Goal: Communication & Community: Answer question/provide support

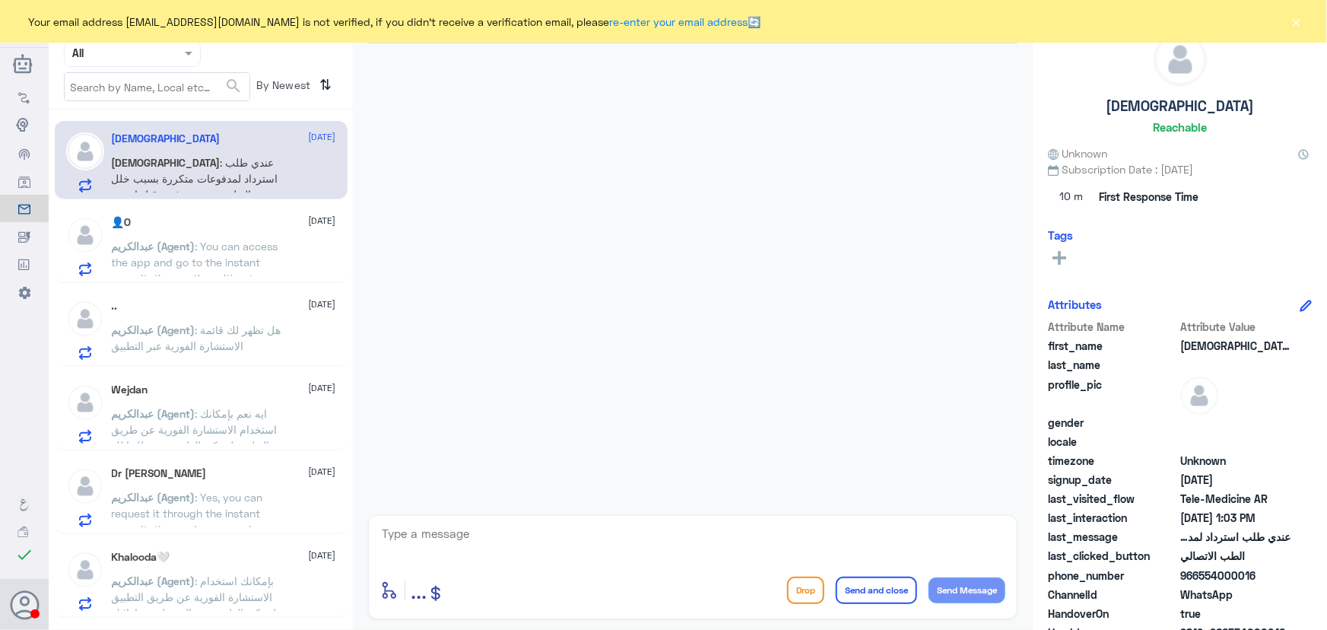
click at [1305, 12] on div "Your email address n_zaid@DallahHealth.com is not verified, if you didn't recei…" at bounding box center [663, 21] width 1327 height 43
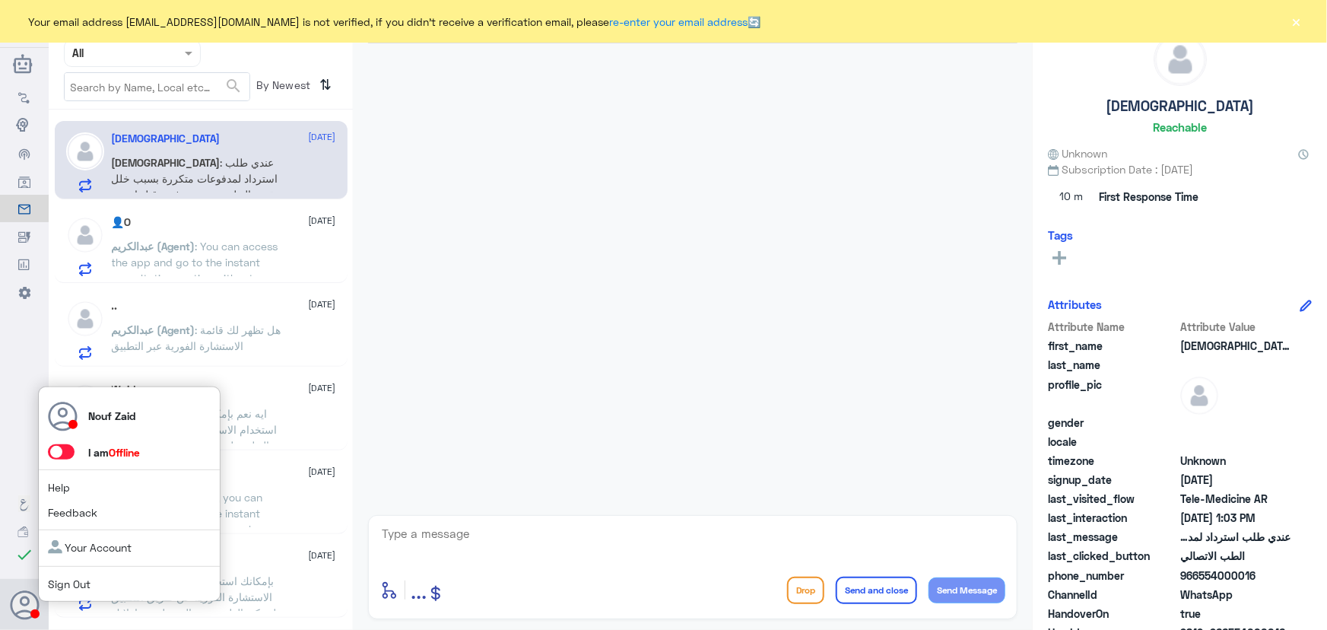
click at [56, 452] on span at bounding box center [61, 451] width 27 height 15
click at [0, 0] on input "checkbox" at bounding box center [0, 0] width 0 height 0
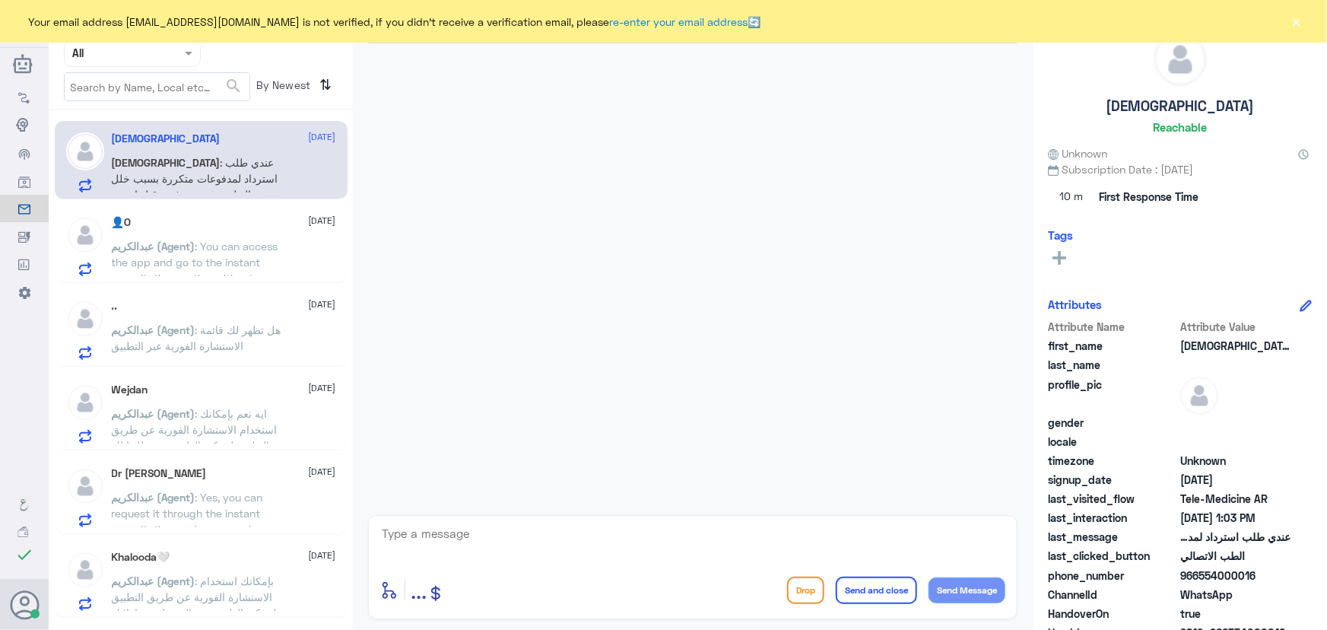
click at [1293, 15] on button "×" at bounding box center [1296, 21] width 15 height 15
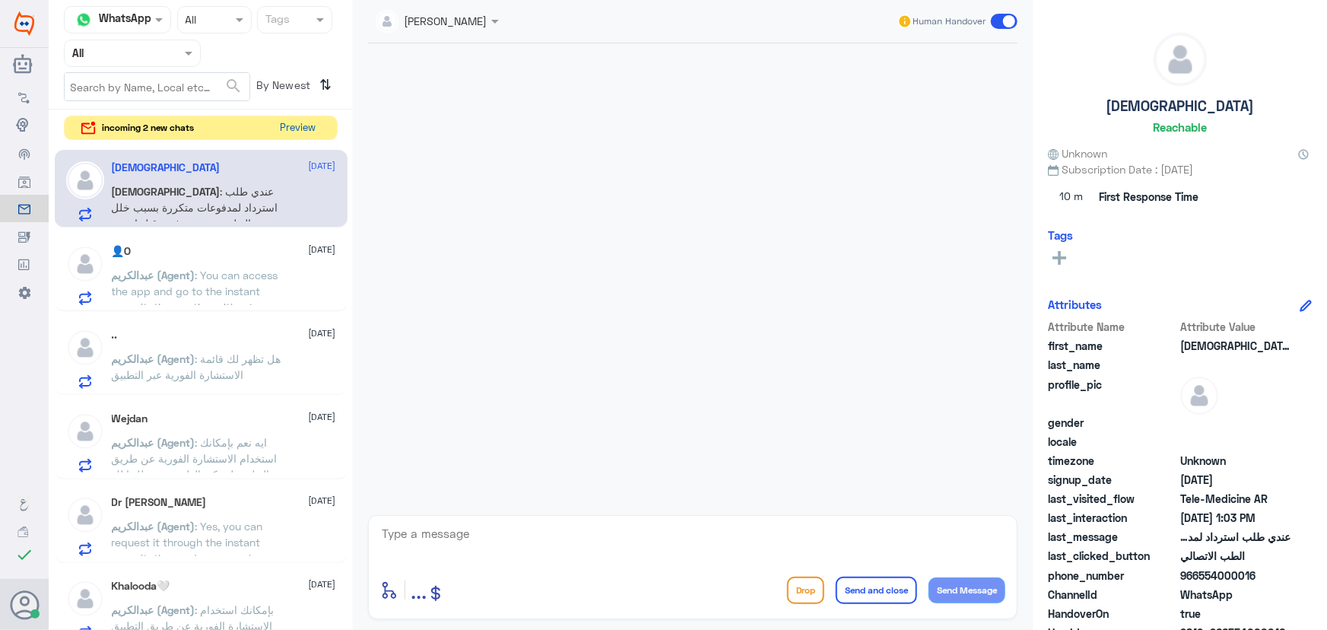
click at [298, 122] on button "Preview" at bounding box center [298, 128] width 47 height 24
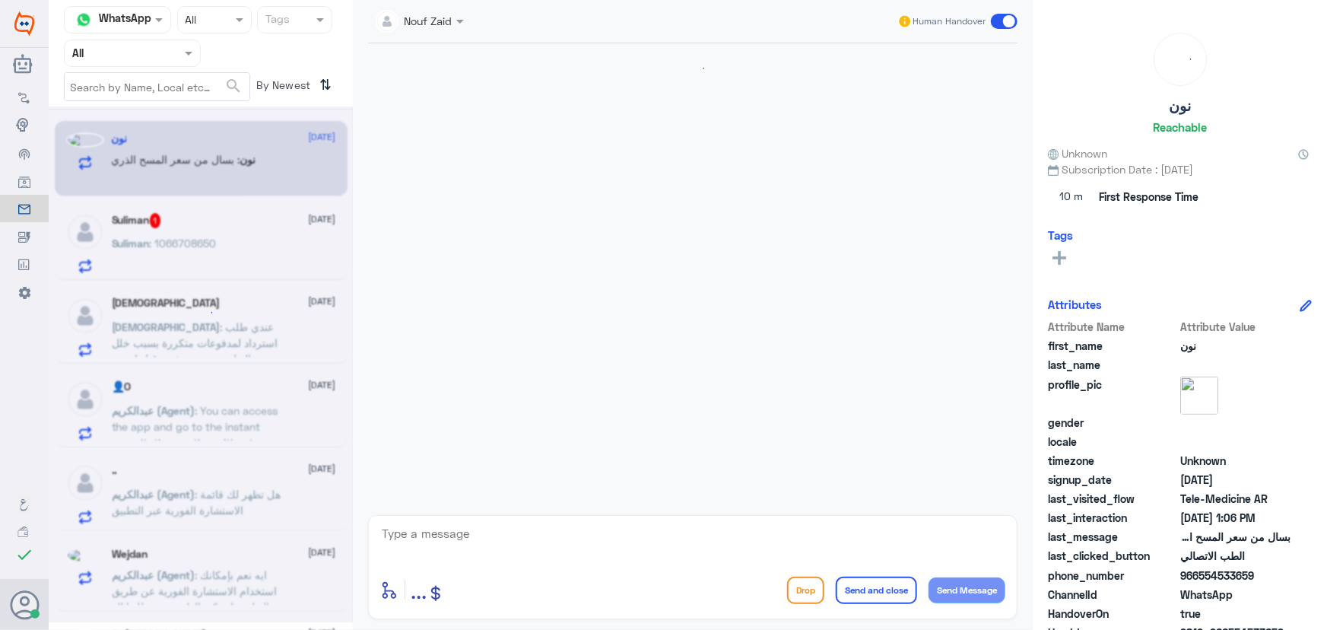
scroll to position [808, 0]
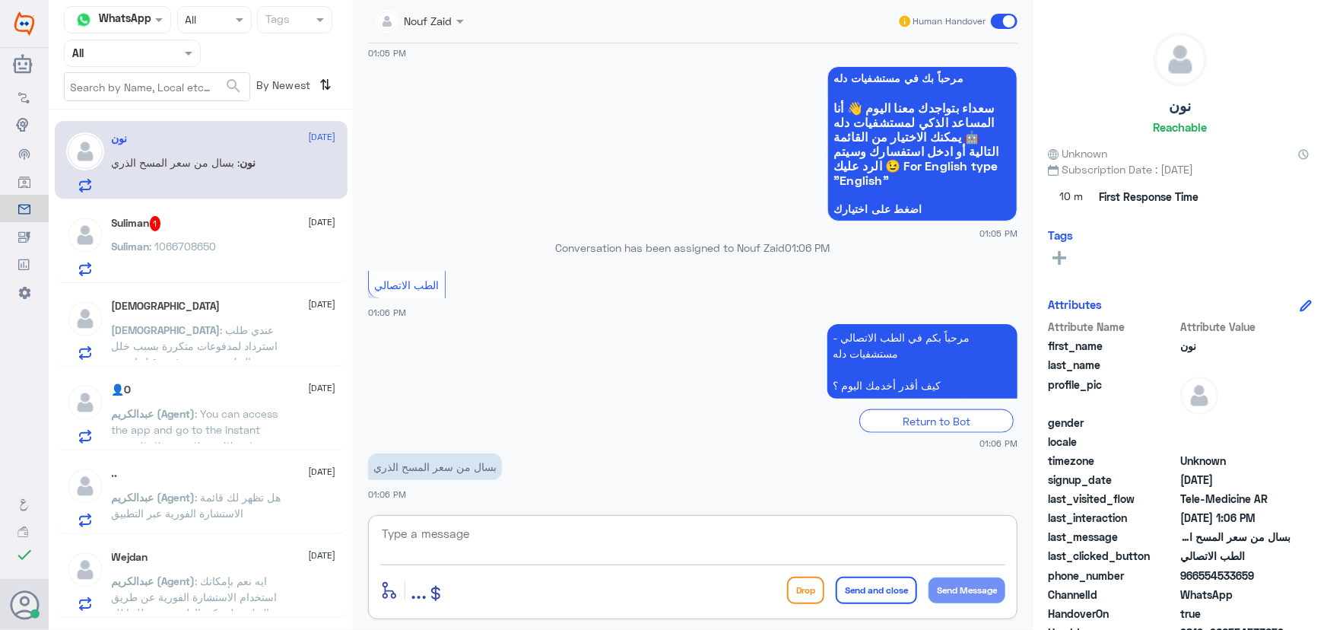
click at [499, 537] on textarea at bounding box center [692, 541] width 625 height 37
paste textarea "مرحباً معك نوف من الطب الاتصالي"
type textarea "مرحباً معك نوف من الطب الاتصالي"
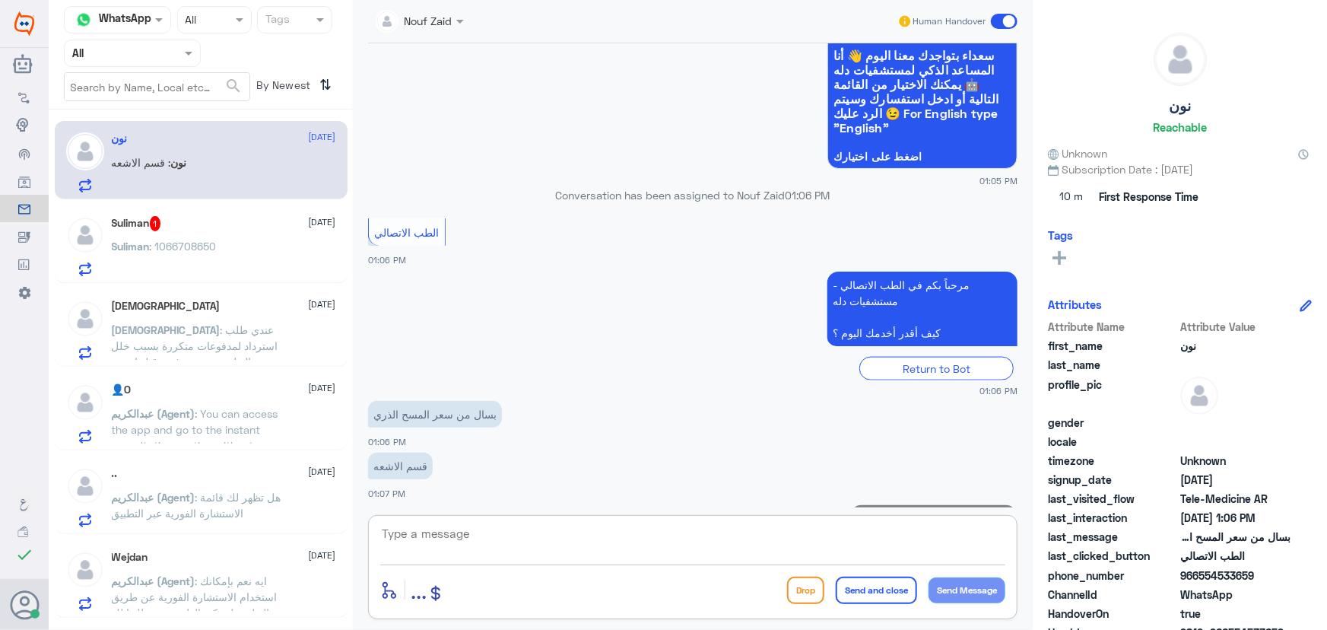
scroll to position [909, 0]
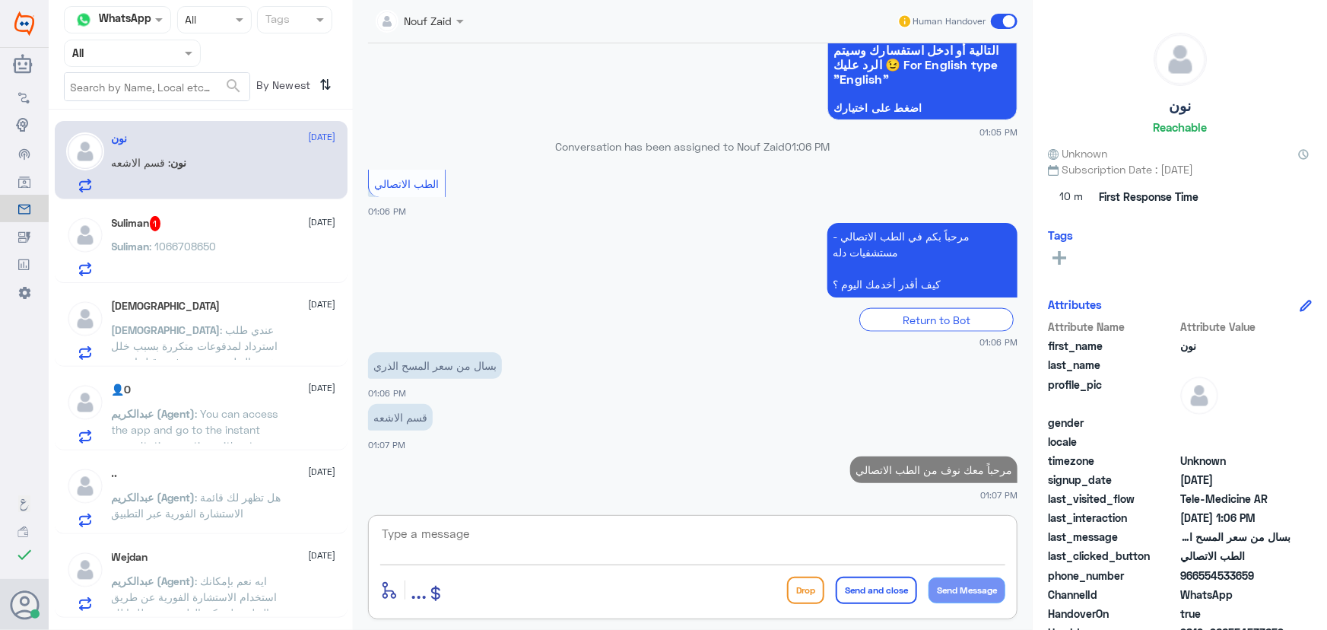
paste textarea "هنا الطب الاتصالي لكل مايخص الاستشارة الفورية من خلال التطبيق، يمكنك الاستفسار …"
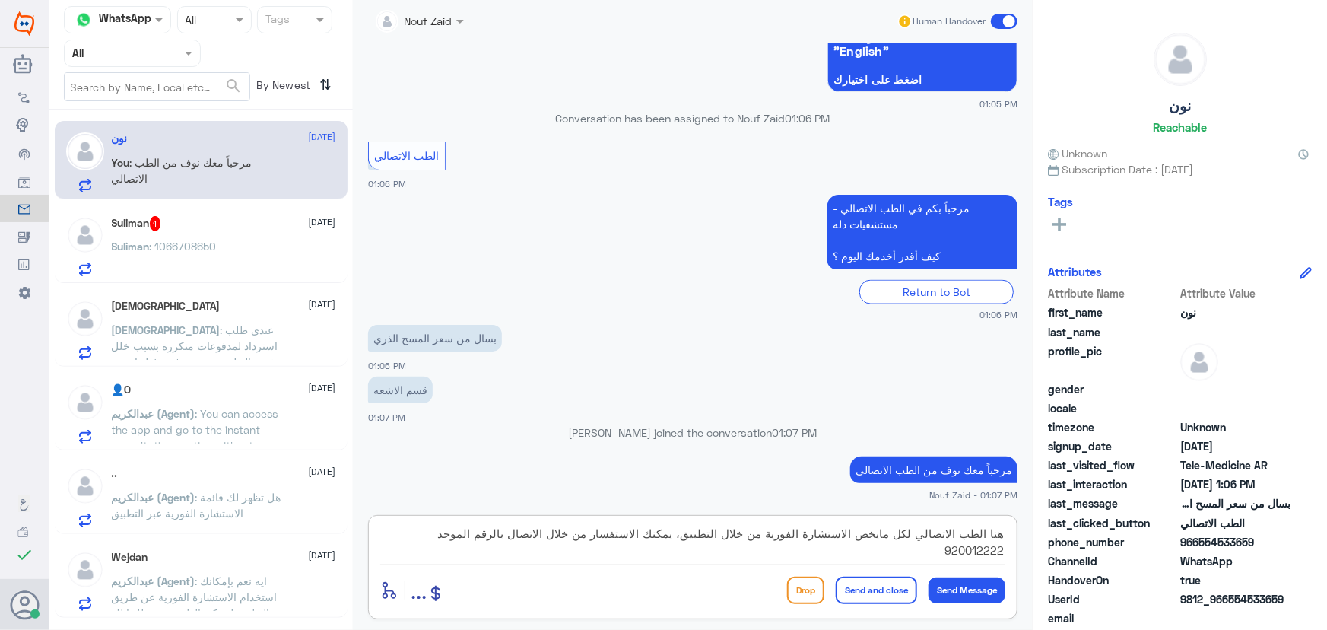
type textarea "هنا الطب الاتصالي لكل مايخص الاستشارة الفورية من خلال التطبيق، يمكنك الاستفسار …"
click at [880, 587] on button "Send and close" at bounding box center [876, 589] width 81 height 27
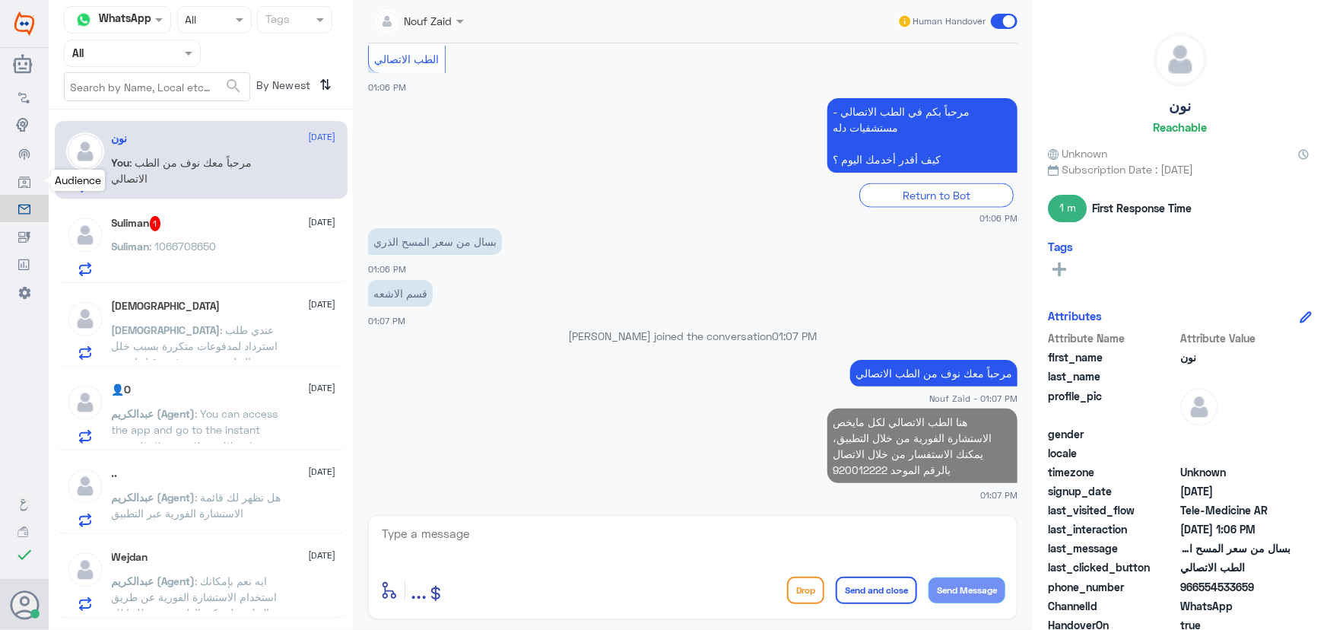
scroll to position [1001, 0]
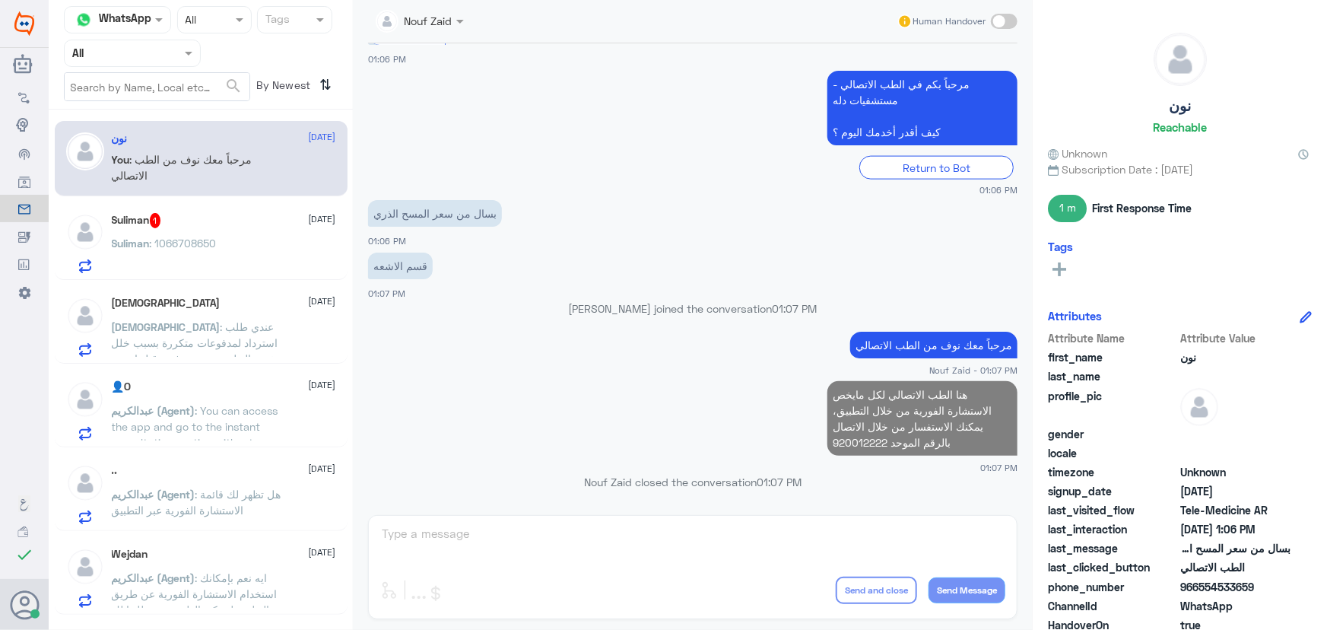
click at [195, 227] on div "Suliman 1 17 September" at bounding box center [224, 220] width 224 height 15
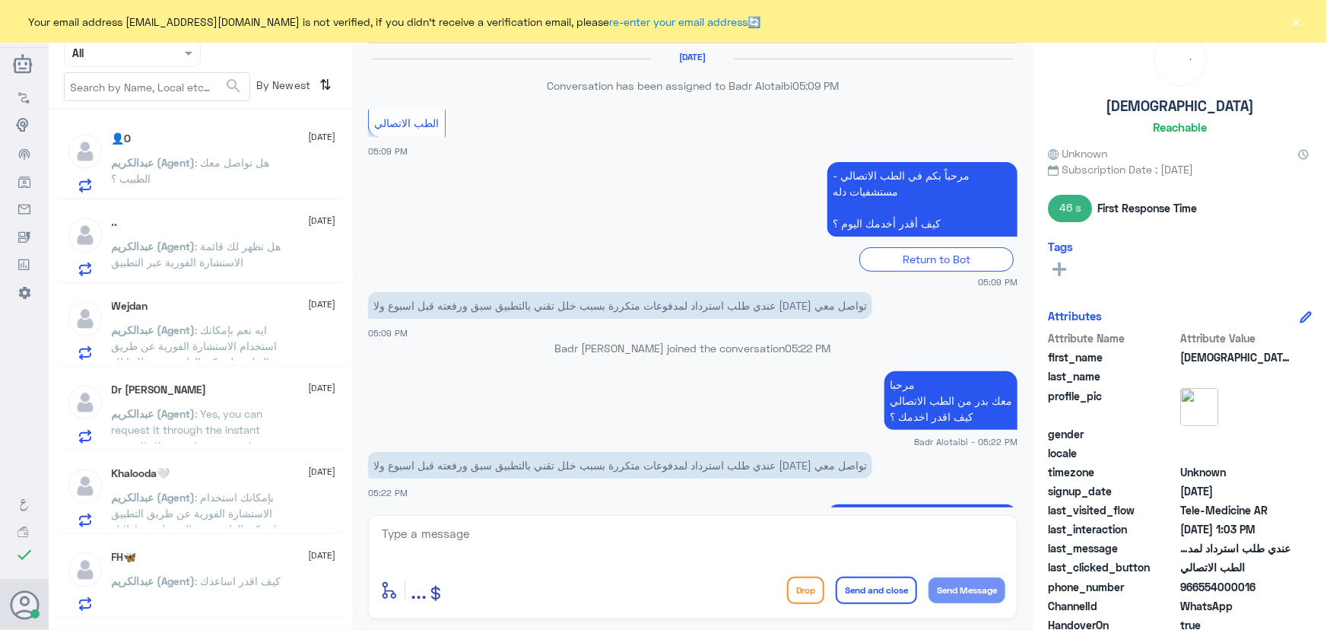
scroll to position [857, 0]
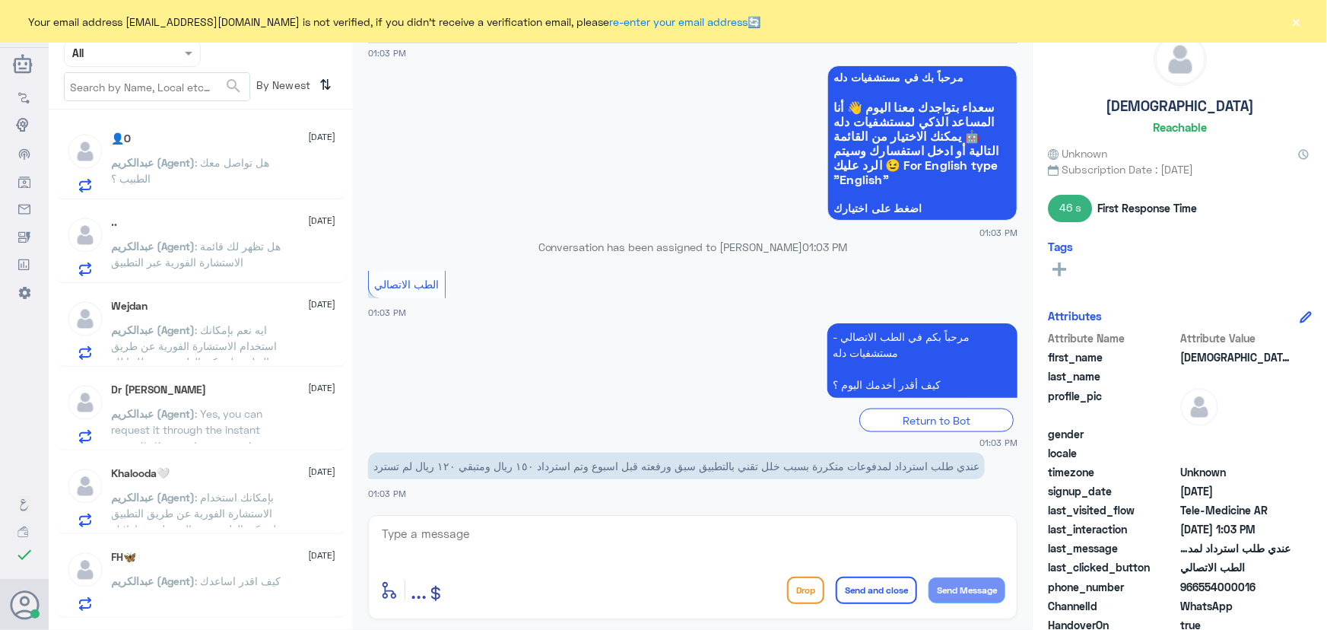
click at [1300, 17] on button "×" at bounding box center [1296, 21] width 15 height 15
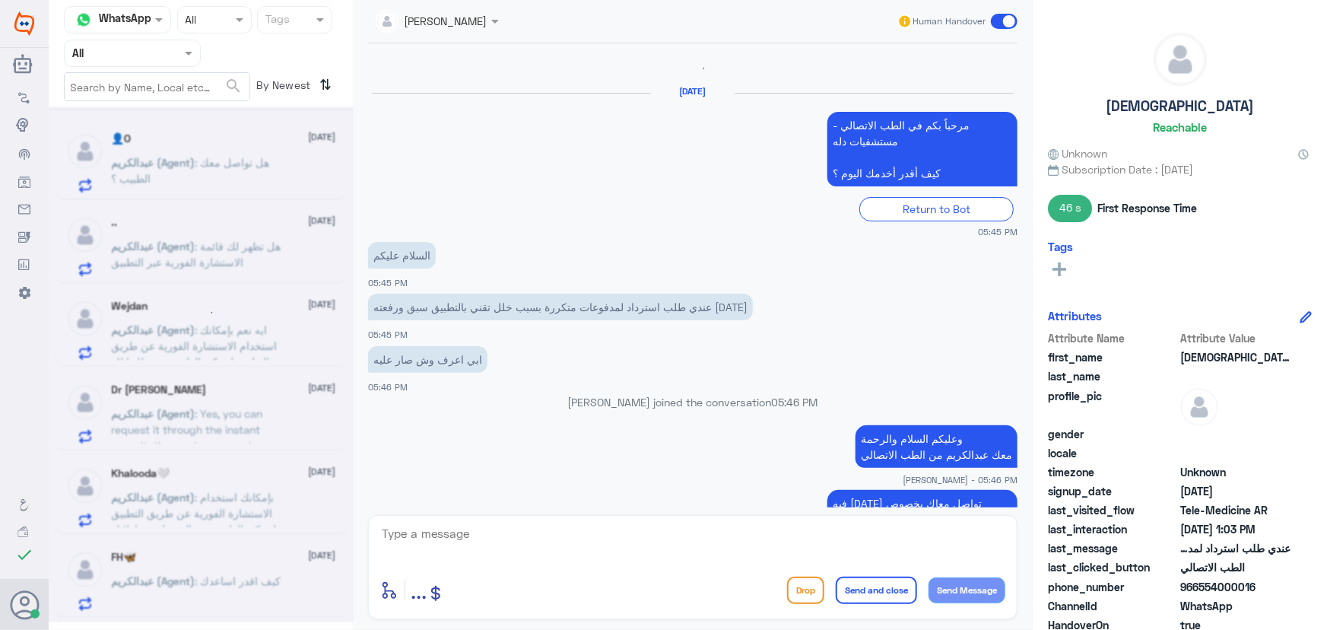
scroll to position [1369, 0]
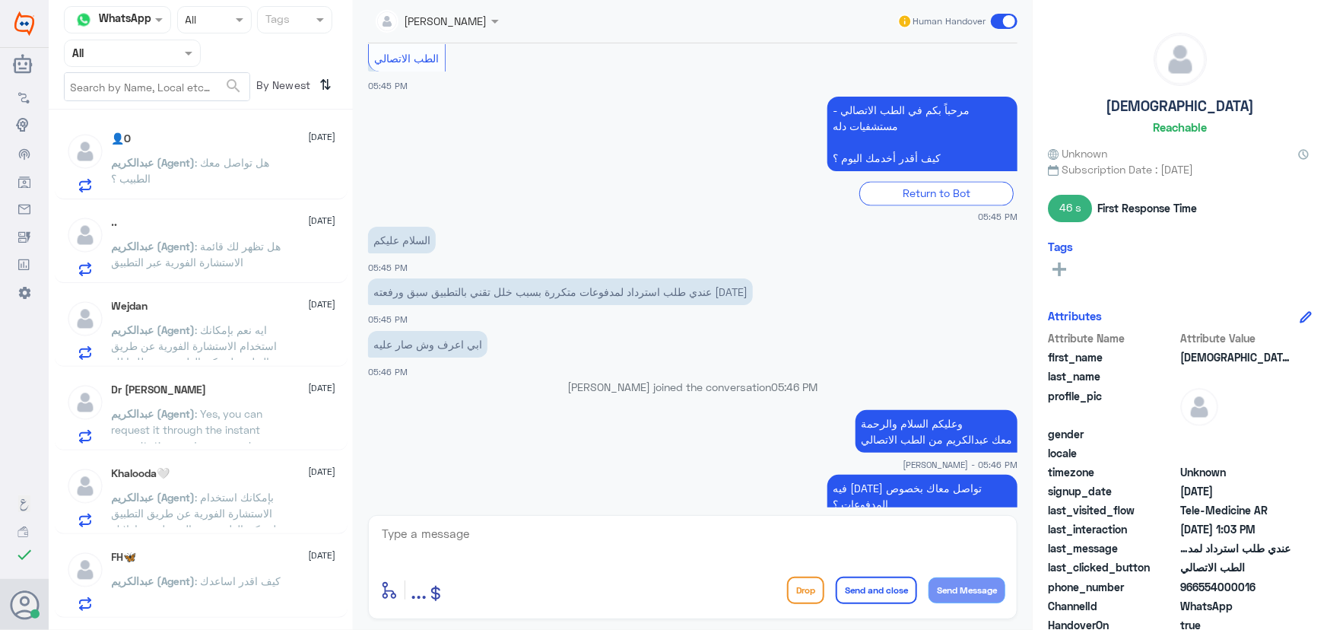
click at [219, 243] on span ": هل تظهر لك قائمة الاستشارة الفورية عبر التطبيق" at bounding box center [197, 254] width 170 height 29
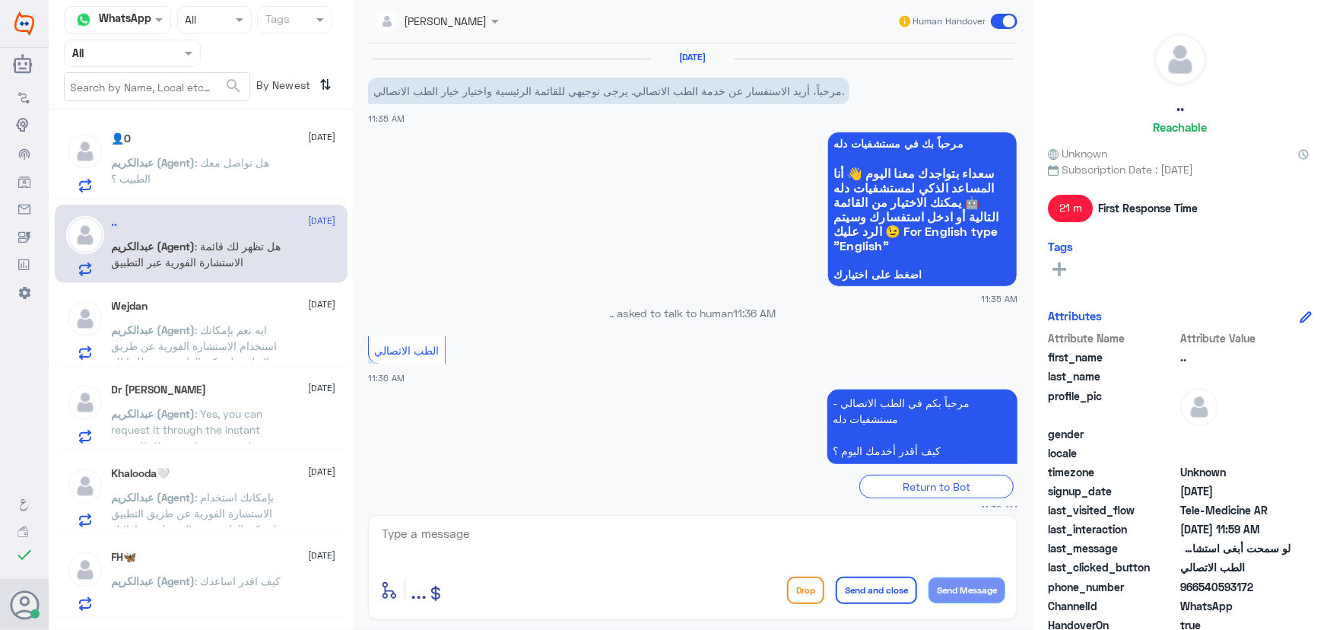
scroll to position [341, 0]
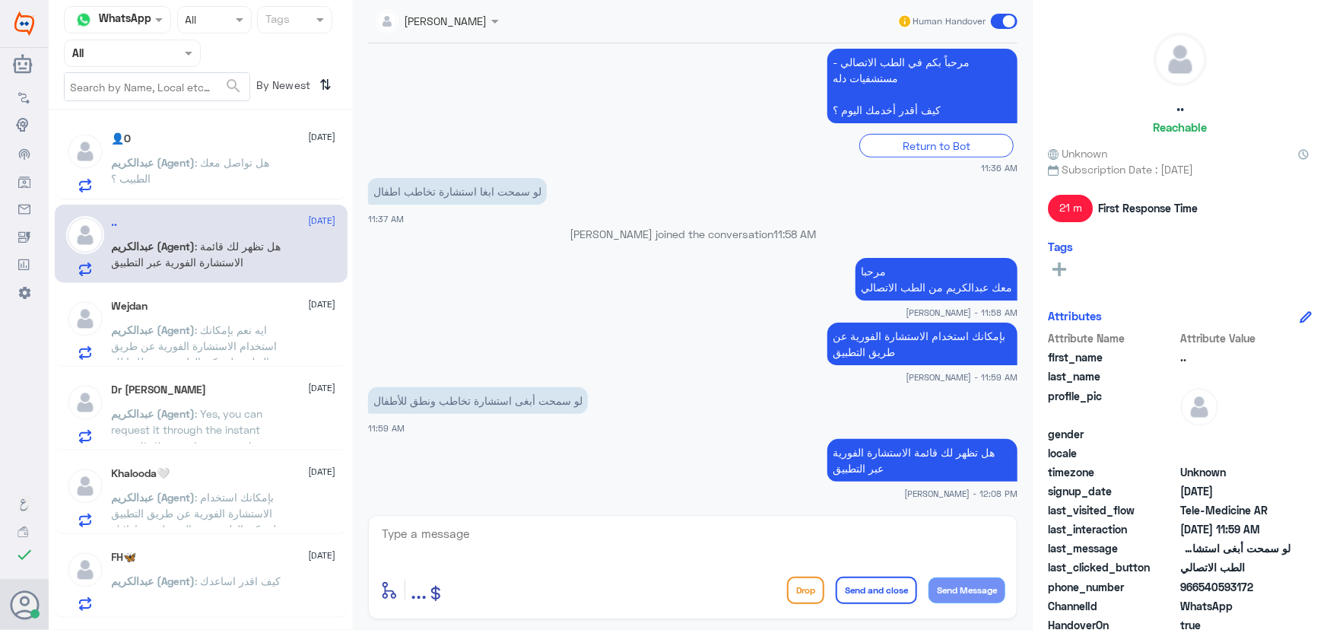
click at [205, 183] on p "عبدالكريم (Agent) : هل تواصل معك الطبيب ؟" at bounding box center [197, 173] width 171 height 38
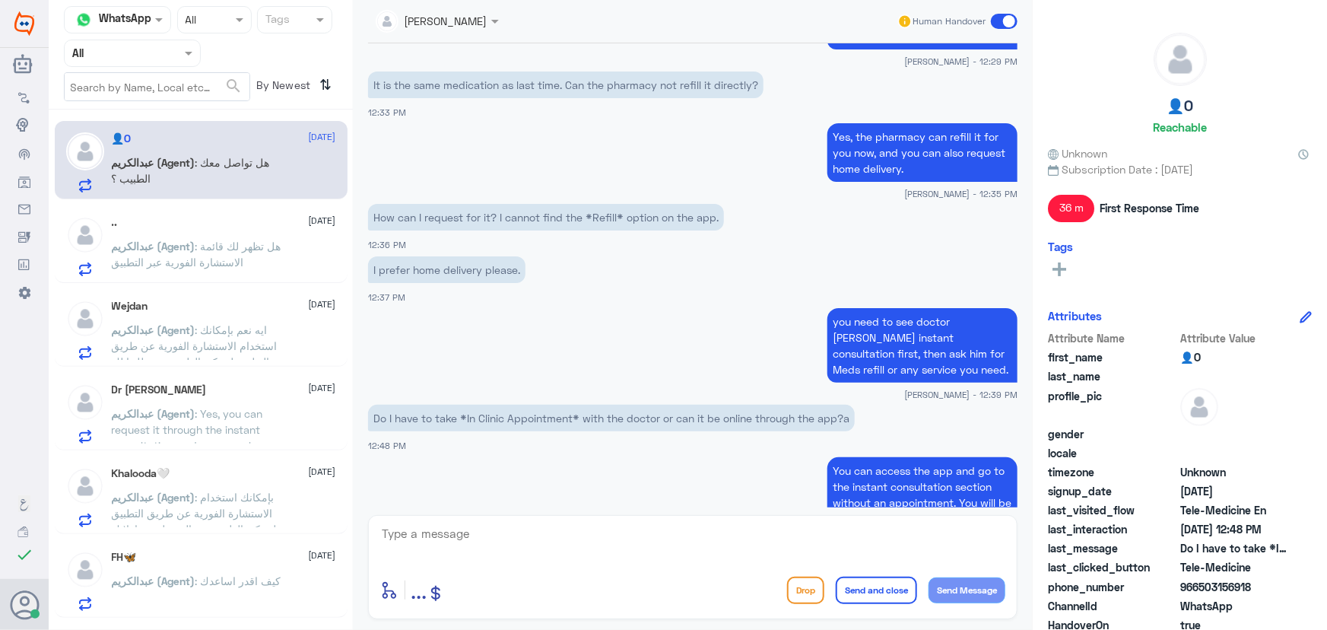
scroll to position [1166, 0]
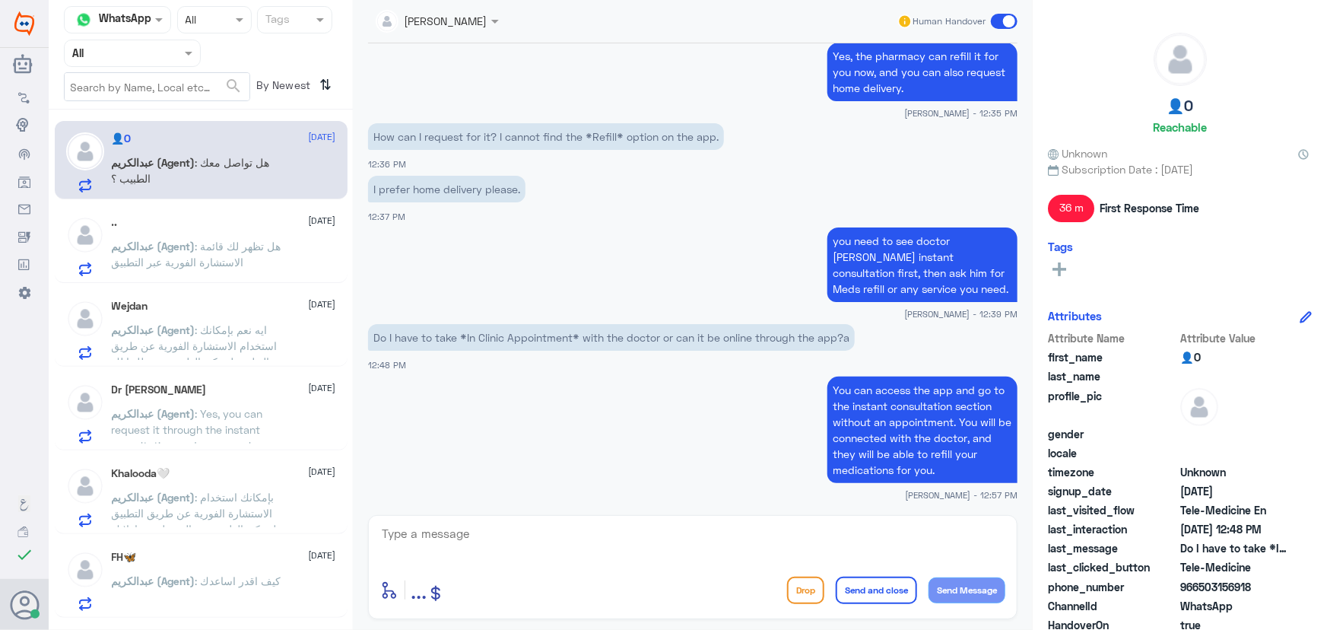
click at [235, 229] on div ".. 17 September عبدالكريم (Agent) : هل تظهر لك قائمة الاستشارة الفورية عبر التط…" at bounding box center [224, 246] width 224 height 60
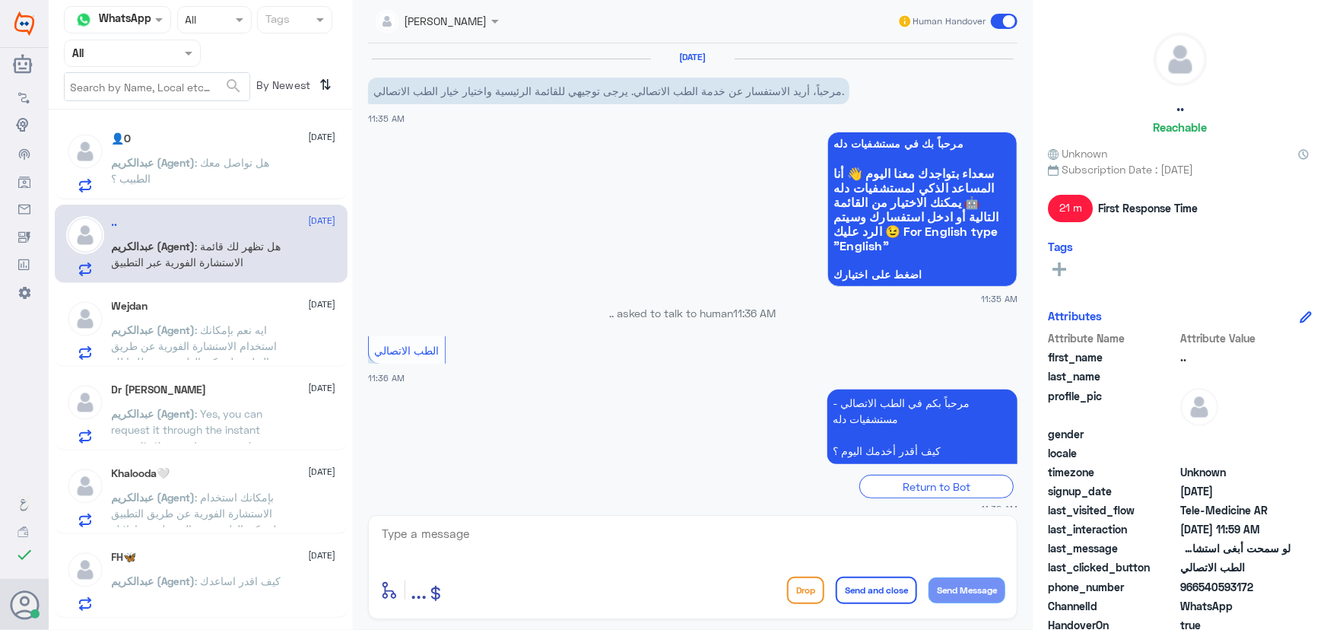
scroll to position [341, 0]
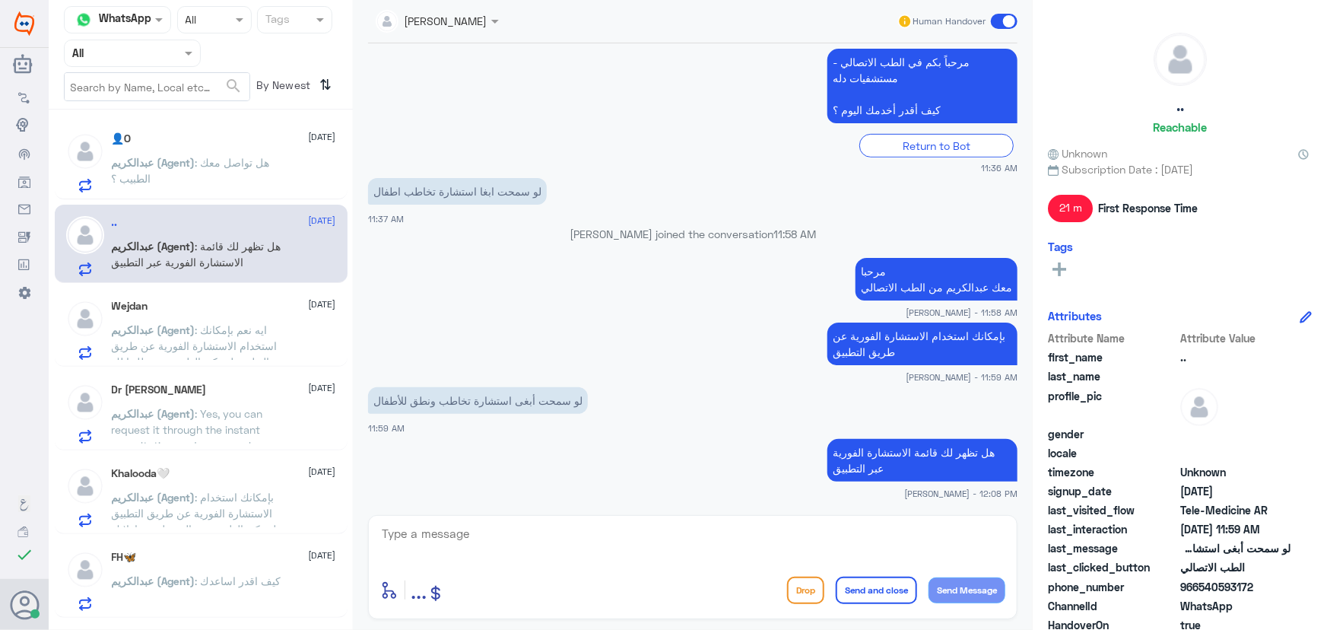
click at [226, 314] on div "Wejdan [DATE] [PERSON_NAME] (Agent) : ايه نعم بإمكانك استخدام الاستشارة الفورية…" at bounding box center [224, 330] width 224 height 60
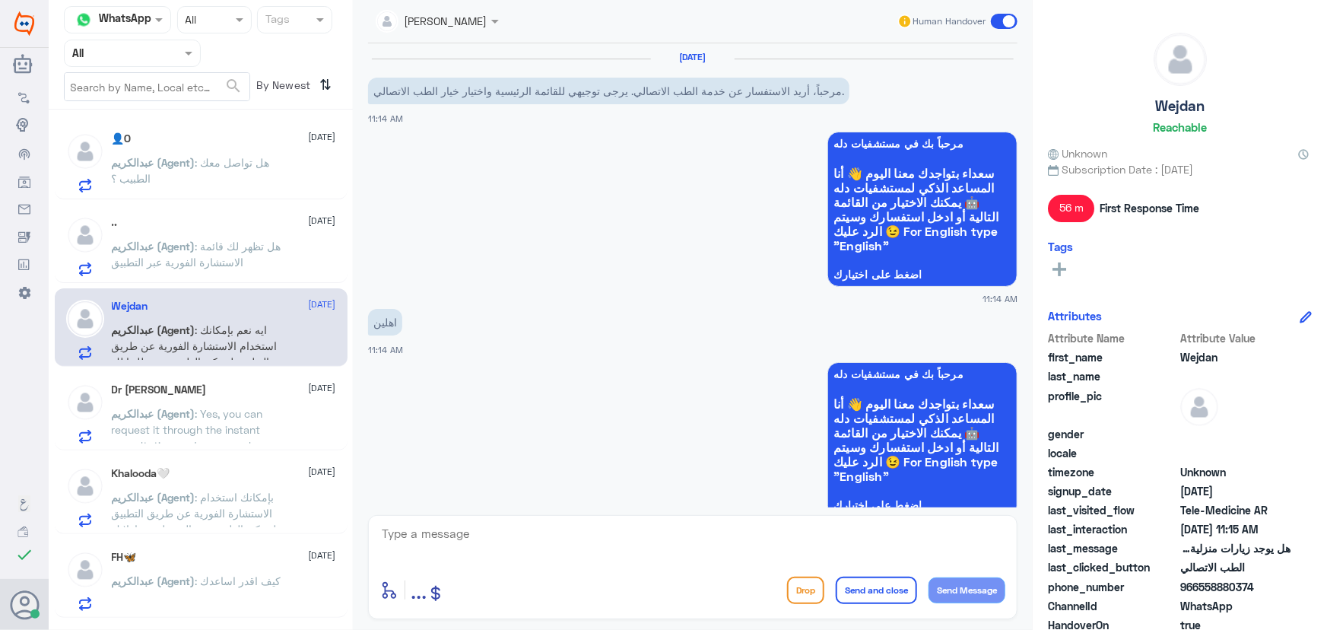
scroll to position [471, 0]
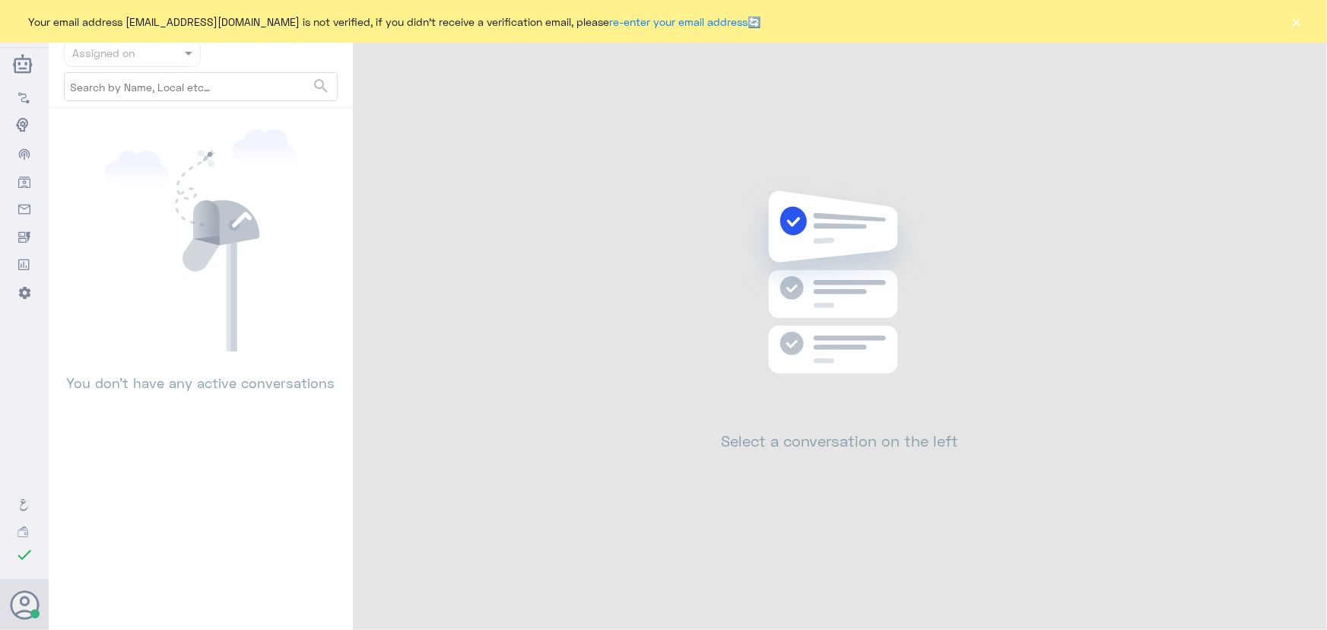
click at [1293, 20] on button "×" at bounding box center [1296, 21] width 15 height 15
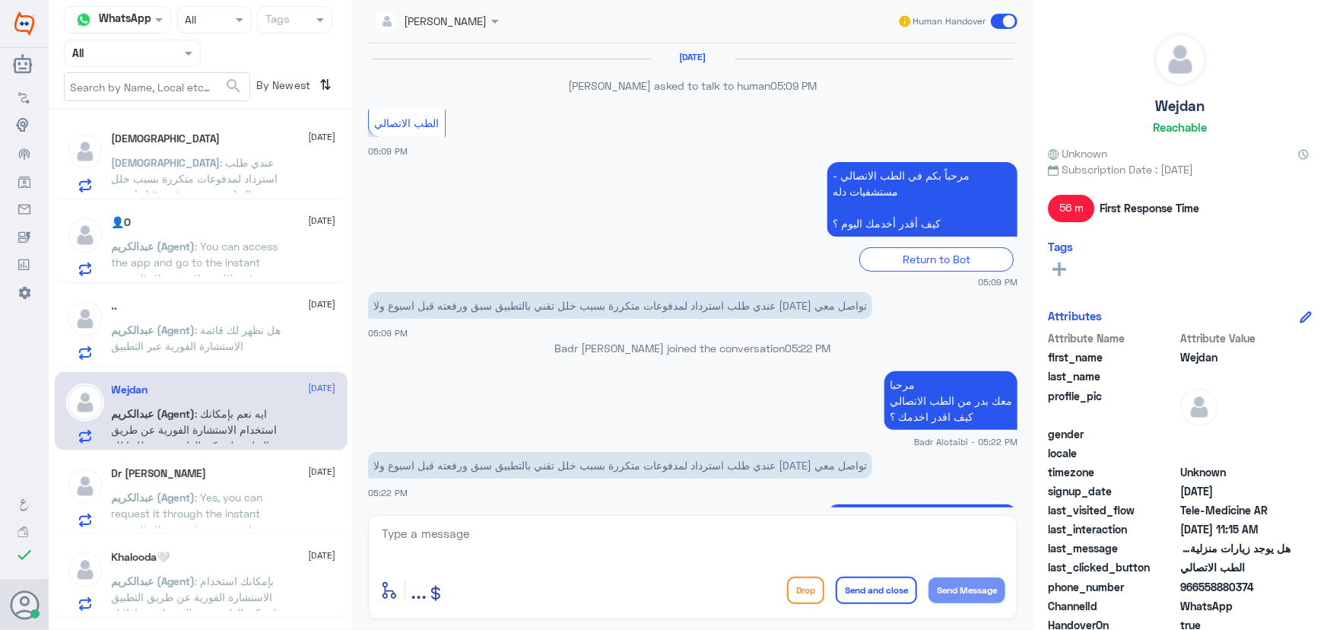
scroll to position [857, 0]
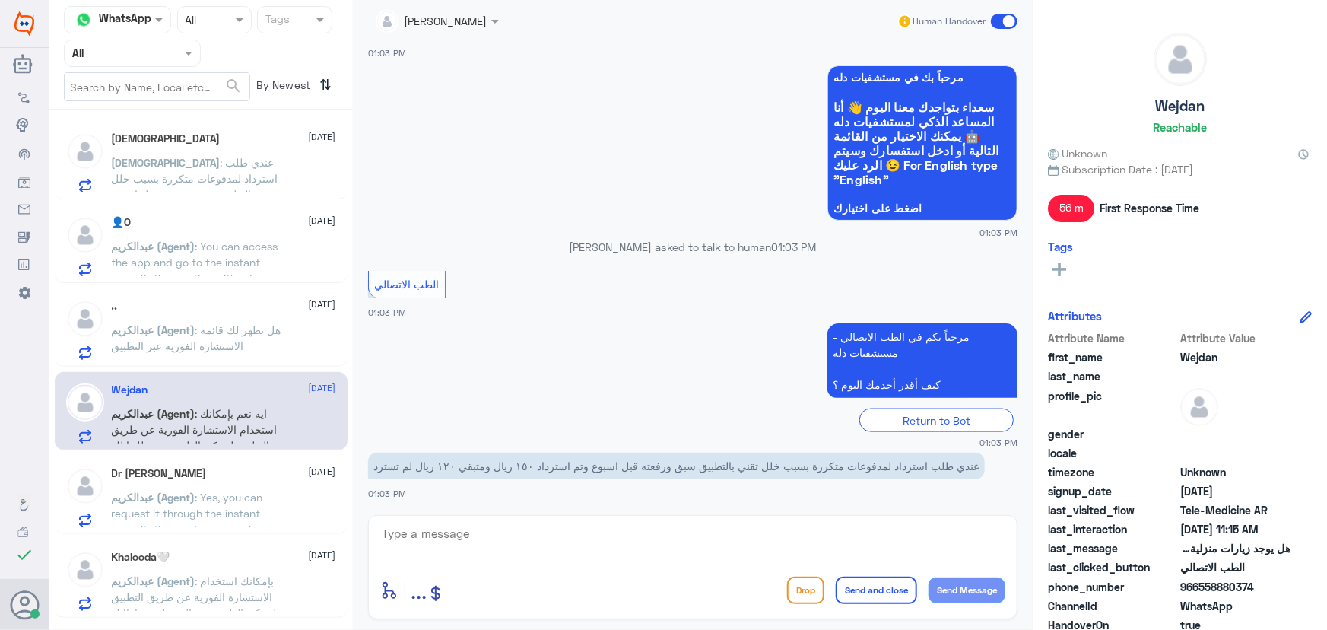
drag, startPoint x: 1195, startPoint y: 586, endPoint x: 1253, endPoint y: 584, distance: 57.8
click at [1253, 584] on span "966558880374" at bounding box center [1235, 587] width 110 height 16
click at [1217, 598] on span "WhatsApp" at bounding box center [1235, 606] width 110 height 16
drag, startPoint x: 1201, startPoint y: 588, endPoint x: 1321, endPoint y: 579, distance: 119.7
click at [1314, 580] on div "Wejdan Reachable Unknown Subscription Date : 09/17/2025 56 m First Response Tim…" at bounding box center [1180, 317] width 294 height 634
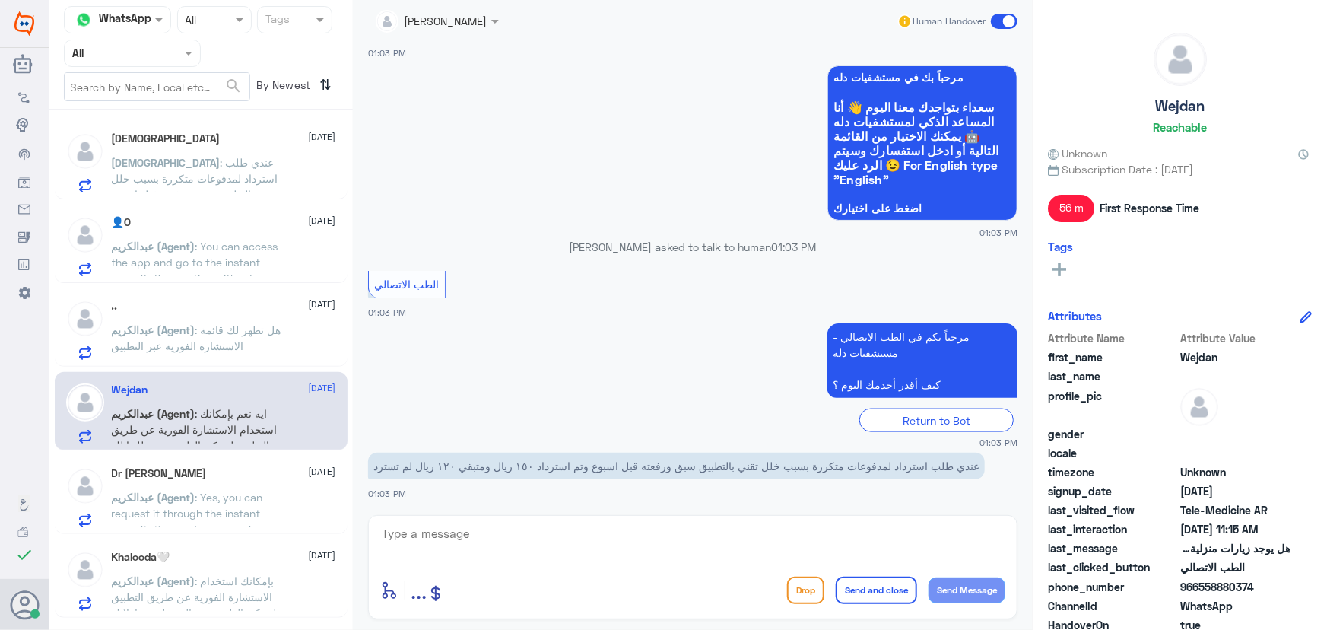
copy span "558880374"
click at [297, 408] on div "Wejdan 17 September عبدالكريم (Agent) : ايه نعم بإمكانك استخدام الاستشارة الفور…" at bounding box center [224, 413] width 224 height 60
click at [295, 401] on div "Wejdan 17 September عبدالكريم (Agent) : ايه نعم بإمكانك استخدام الاستشارة الفور…" at bounding box center [224, 413] width 224 height 60
click at [281, 405] on div "Wejdan 17 September عبدالكريم (Agent) : ايه نعم بإمكانك استخدام الاستشارة الفور…" at bounding box center [224, 413] width 224 height 60
click at [281, 405] on p "عبدالكريم (Agent) : ايه نعم بإمكانك استخدام الاستشارة الفورية عن طريق التطبيق ل…" at bounding box center [197, 424] width 171 height 38
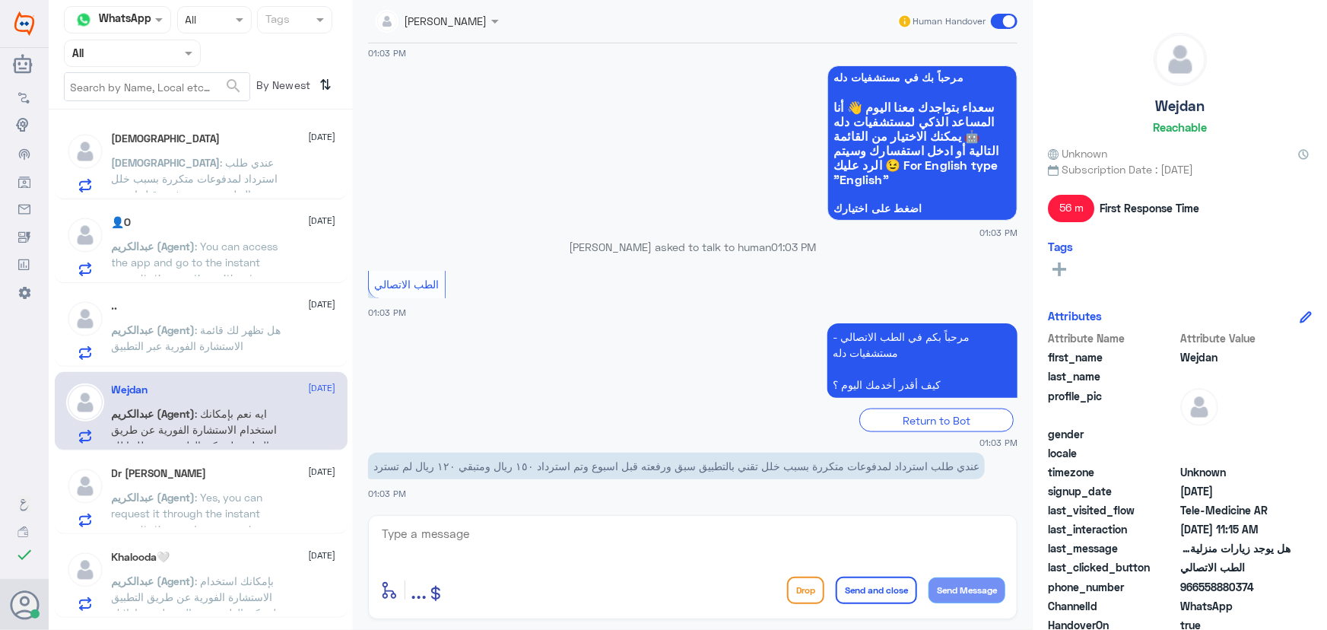
click at [260, 337] on p "عبدالكريم (Agent) : هل تظهر لك قائمة الاستشارة الفورية عبر التطبيق" at bounding box center [197, 341] width 171 height 38
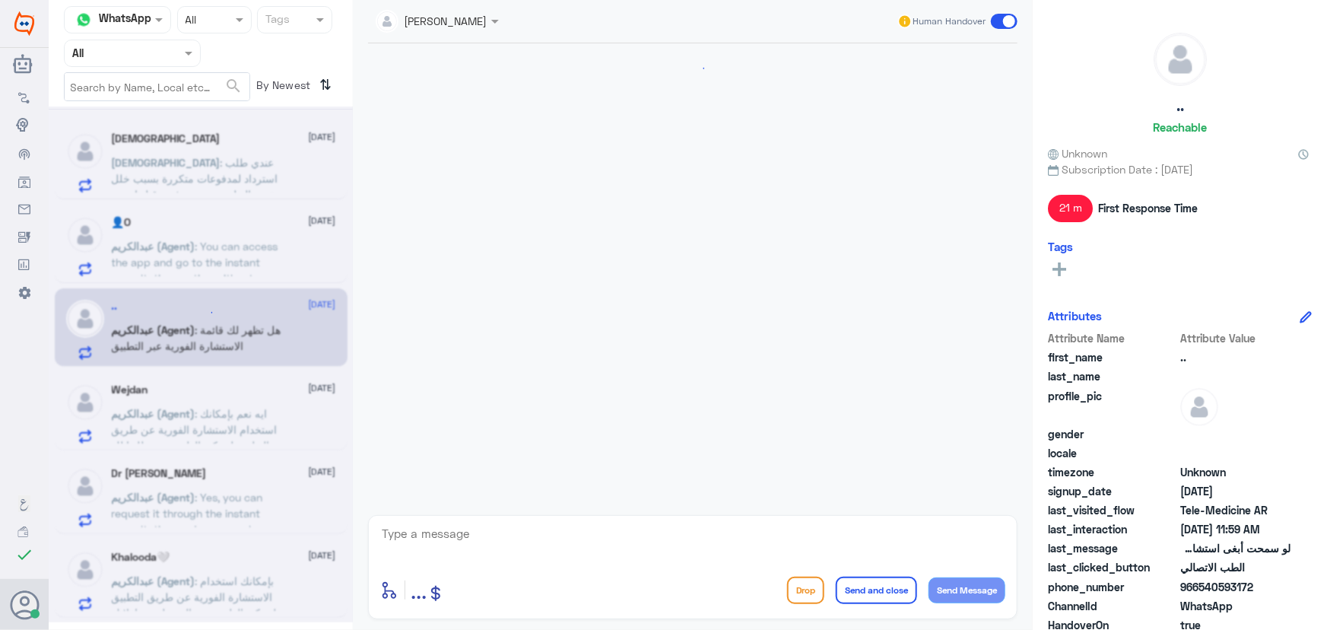
scroll to position [341, 0]
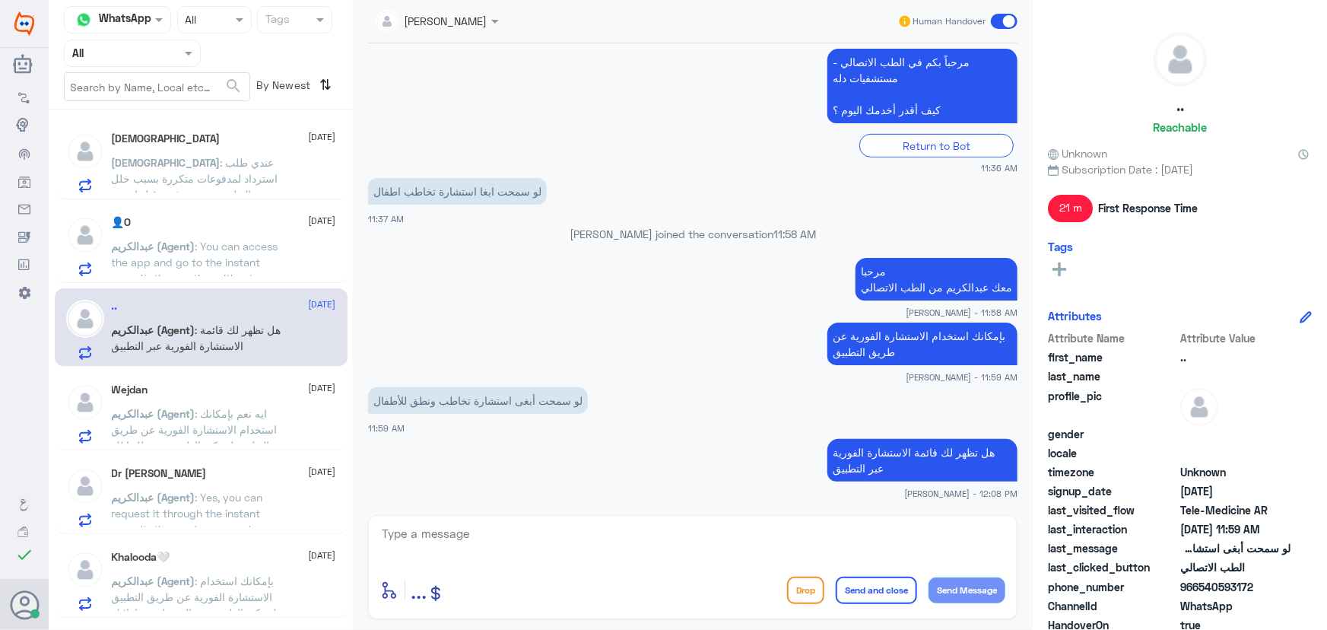
click at [247, 401] on div "Wejdan 17 September عبدالكريم (Agent) : ايه نعم بإمكانك استخدام الاستشارة الفور…" at bounding box center [224, 413] width 224 height 60
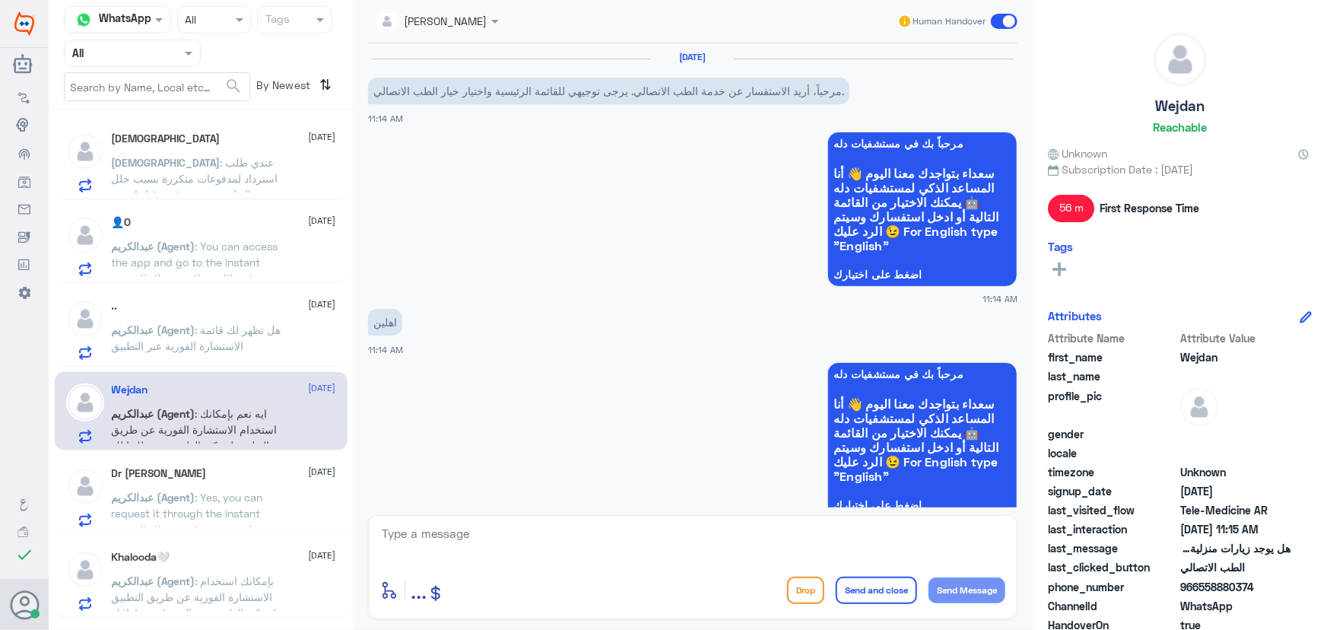
scroll to position [471, 0]
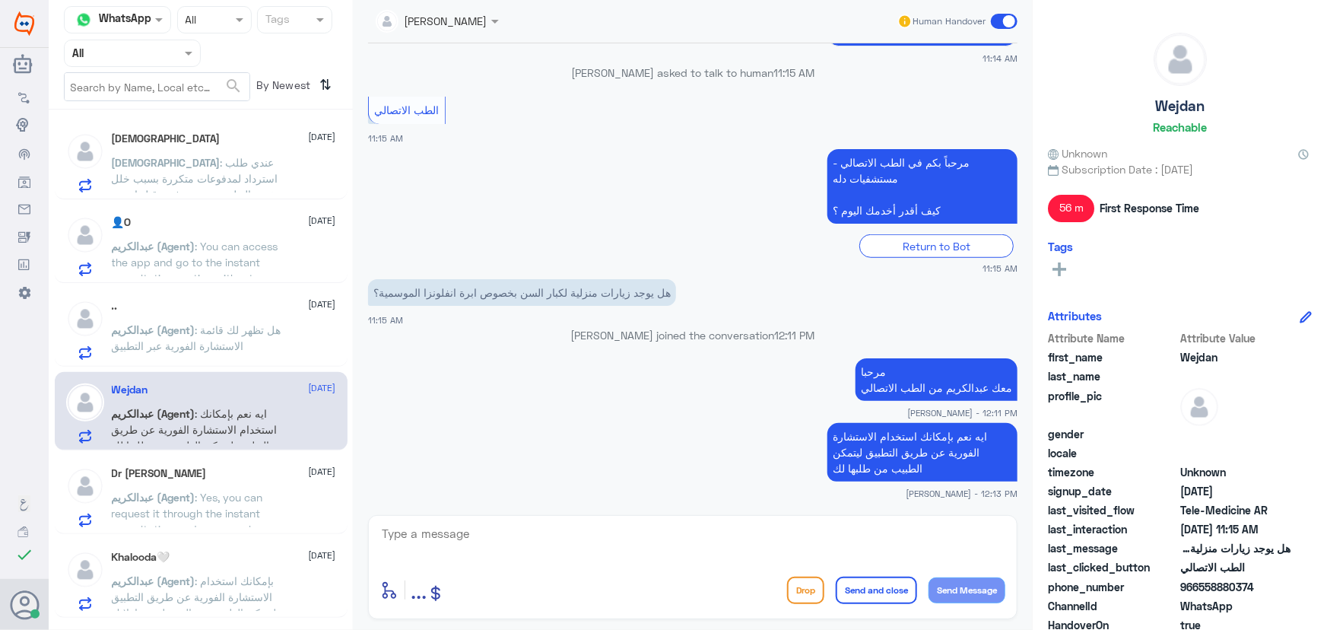
click at [236, 329] on span ": هل تظهر لك قائمة الاستشارة الفورية عبر التطبيق" at bounding box center [197, 337] width 170 height 29
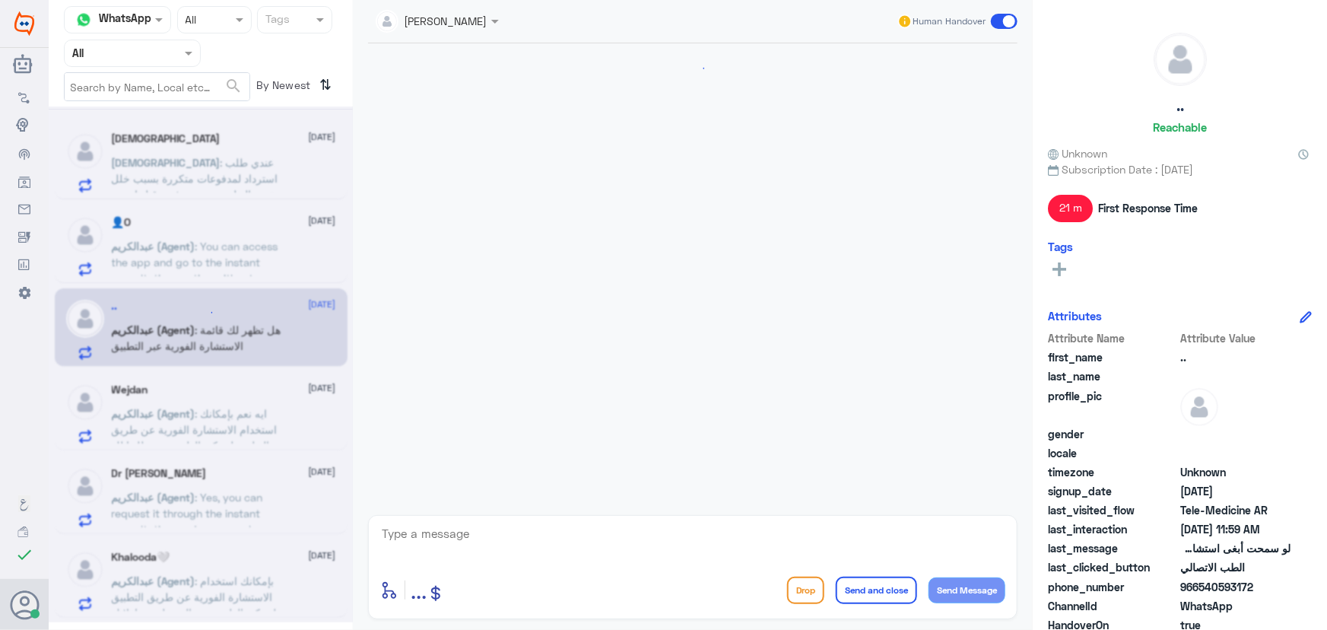
scroll to position [341, 0]
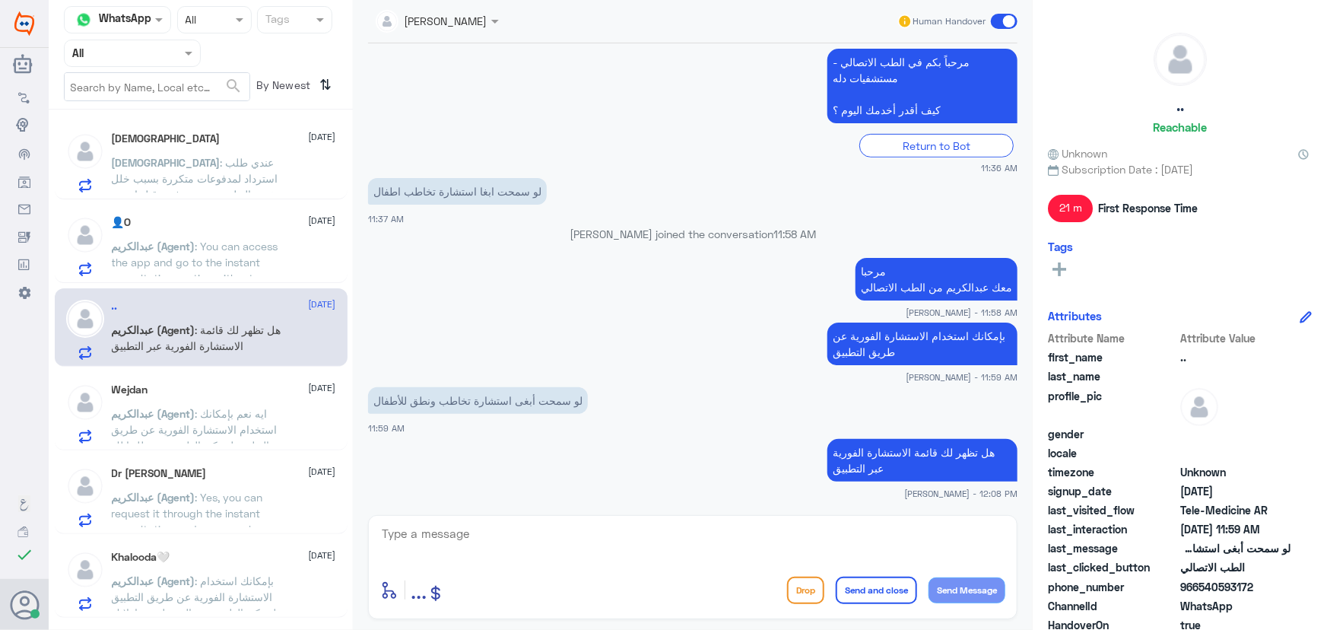
click at [230, 262] on span ": You can access the app and go to the instant consultation section without an …" at bounding box center [195, 294] width 167 height 109
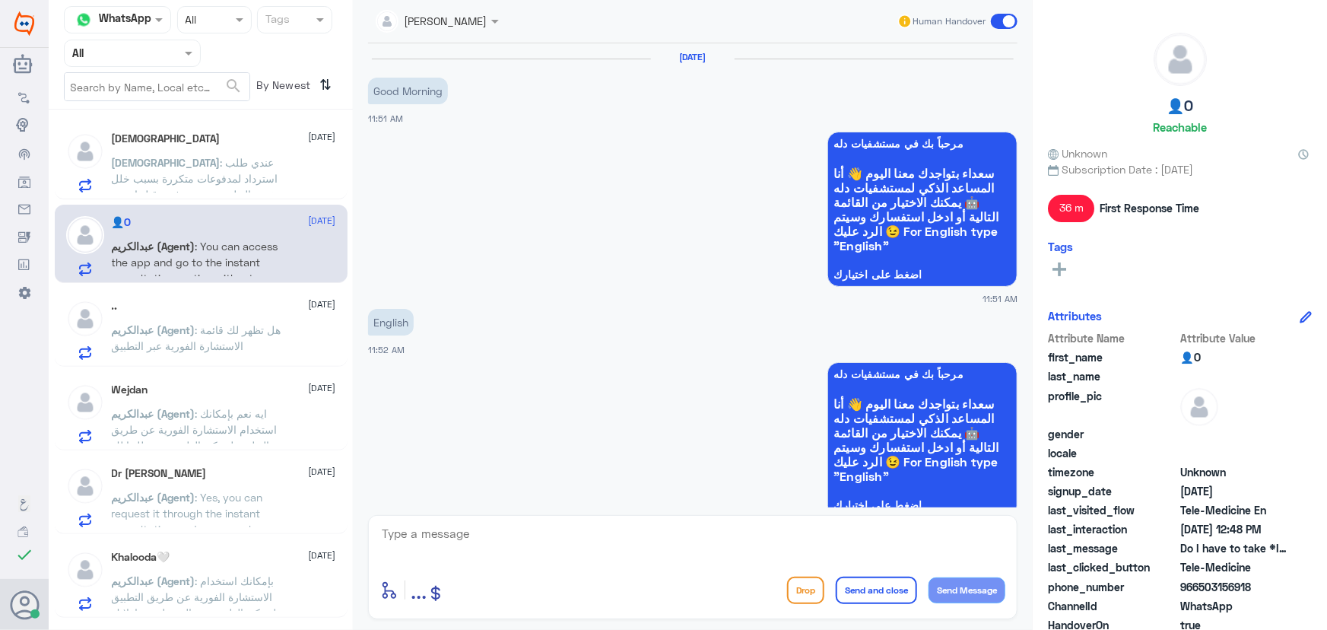
scroll to position [1166, 0]
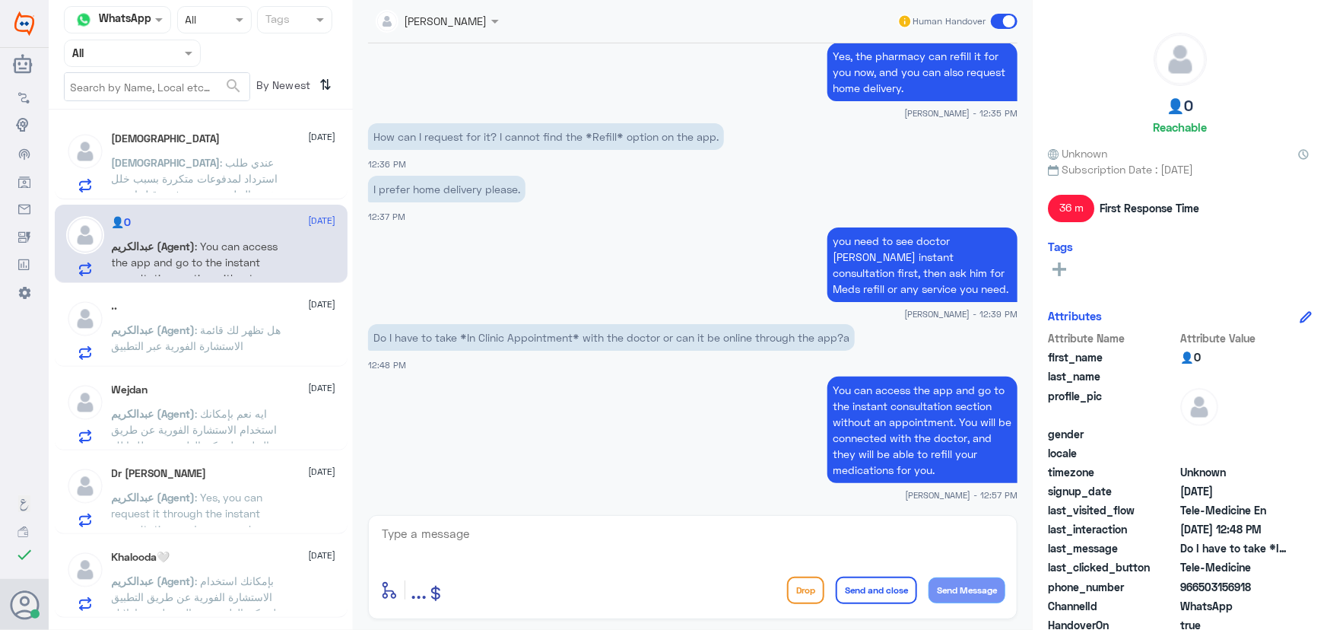
click at [179, 323] on span "عبدالكريم (Agent)" at bounding box center [154, 329] width 84 height 13
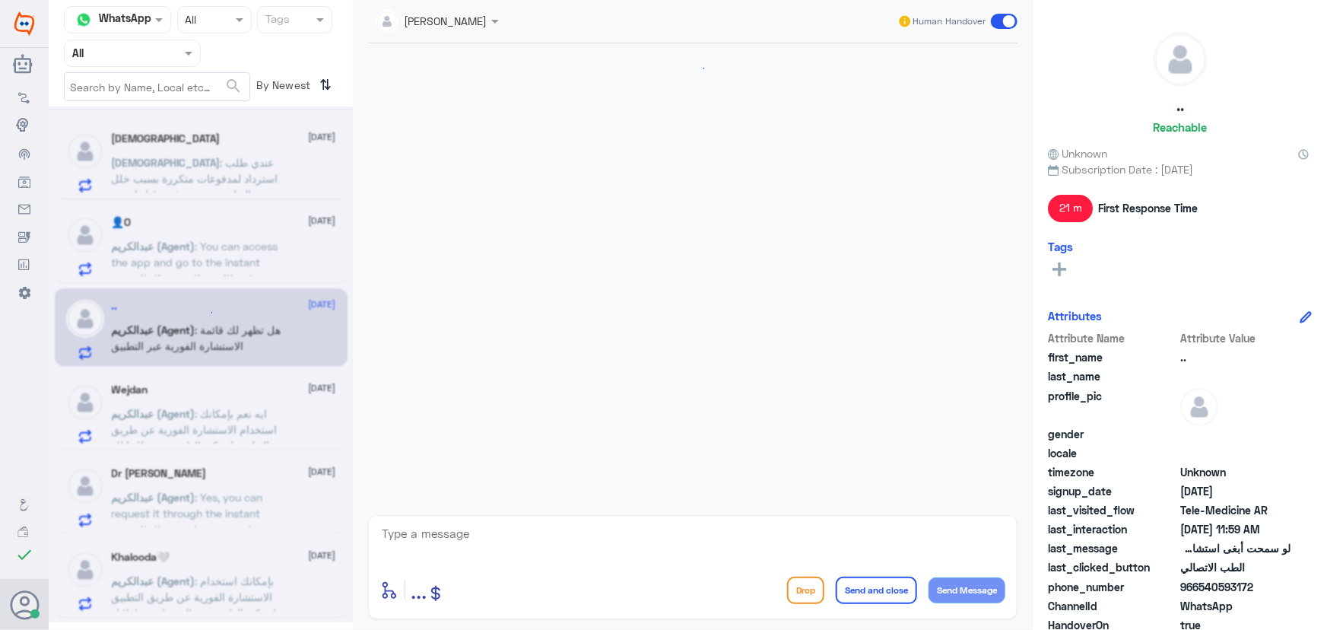
scroll to position [341, 0]
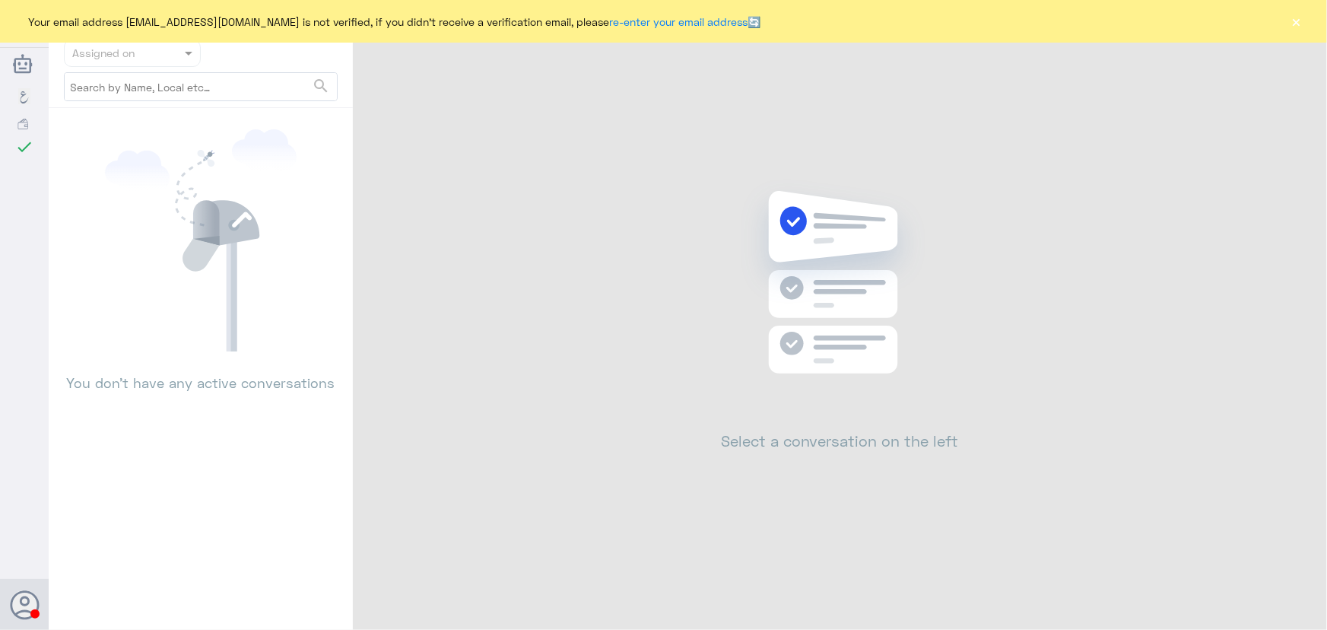
click at [1297, 22] on button "×" at bounding box center [1296, 21] width 15 height 15
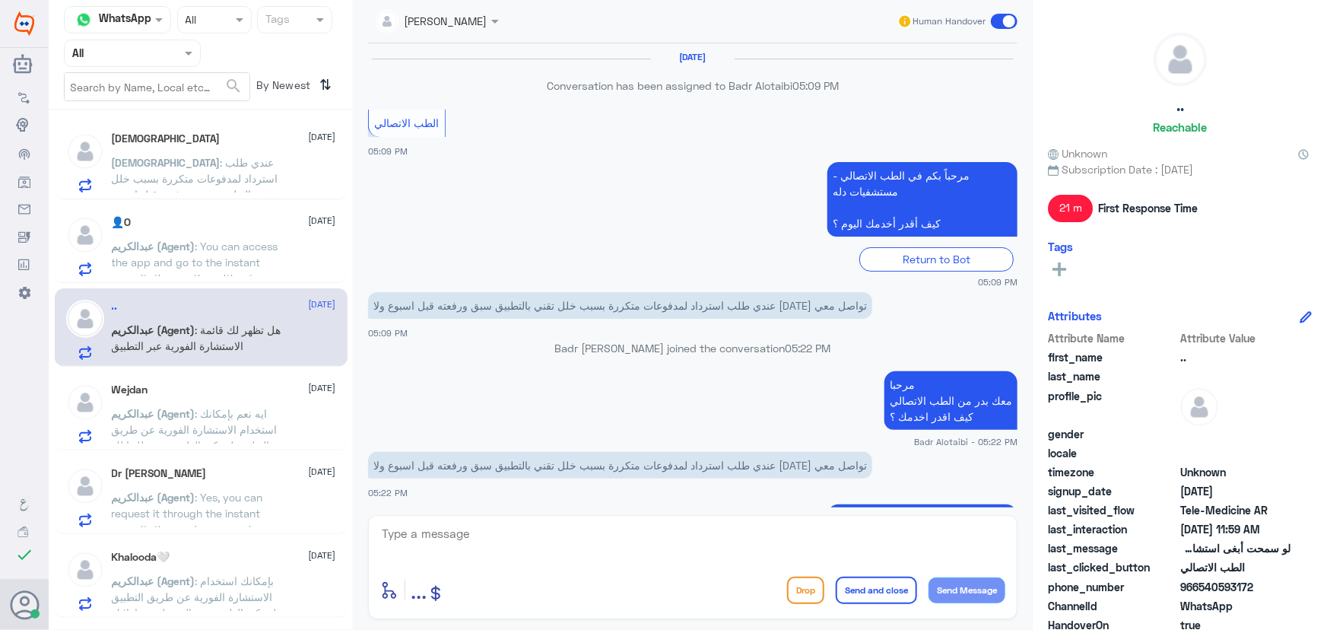
scroll to position [857, 0]
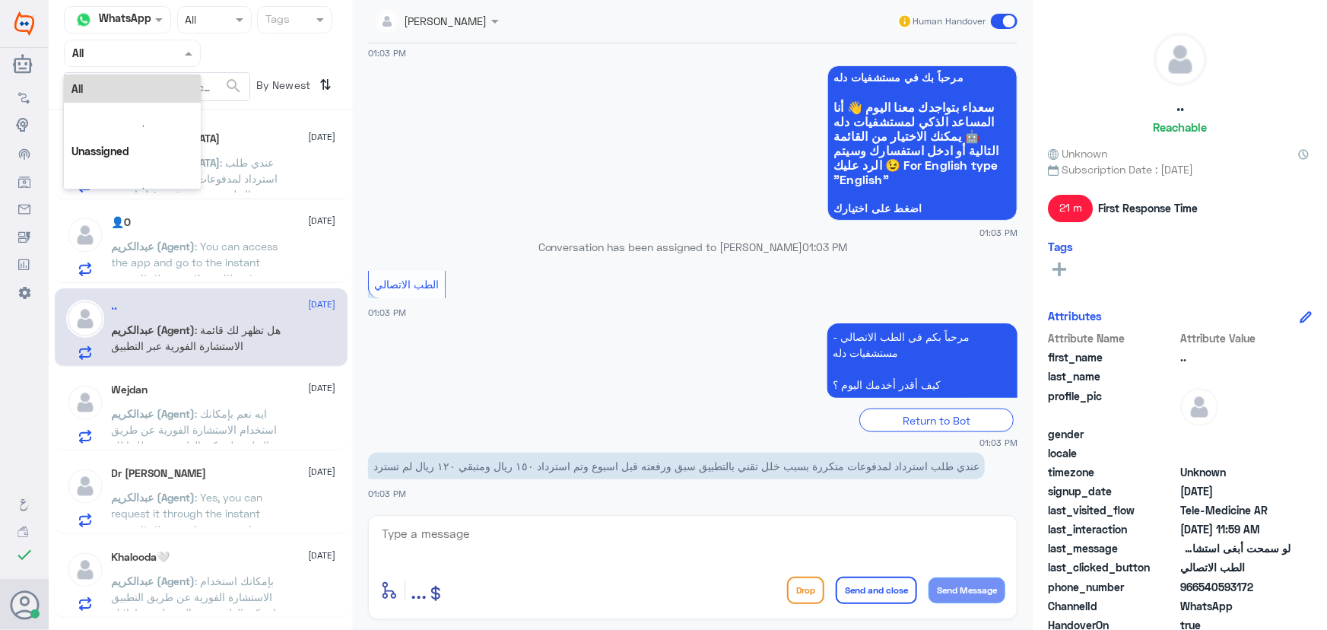
click at [122, 52] on input "text" at bounding box center [114, 52] width 84 height 17
click at [125, 148] on Inbox "Your Inbox" at bounding box center [124, 153] width 53 height 13
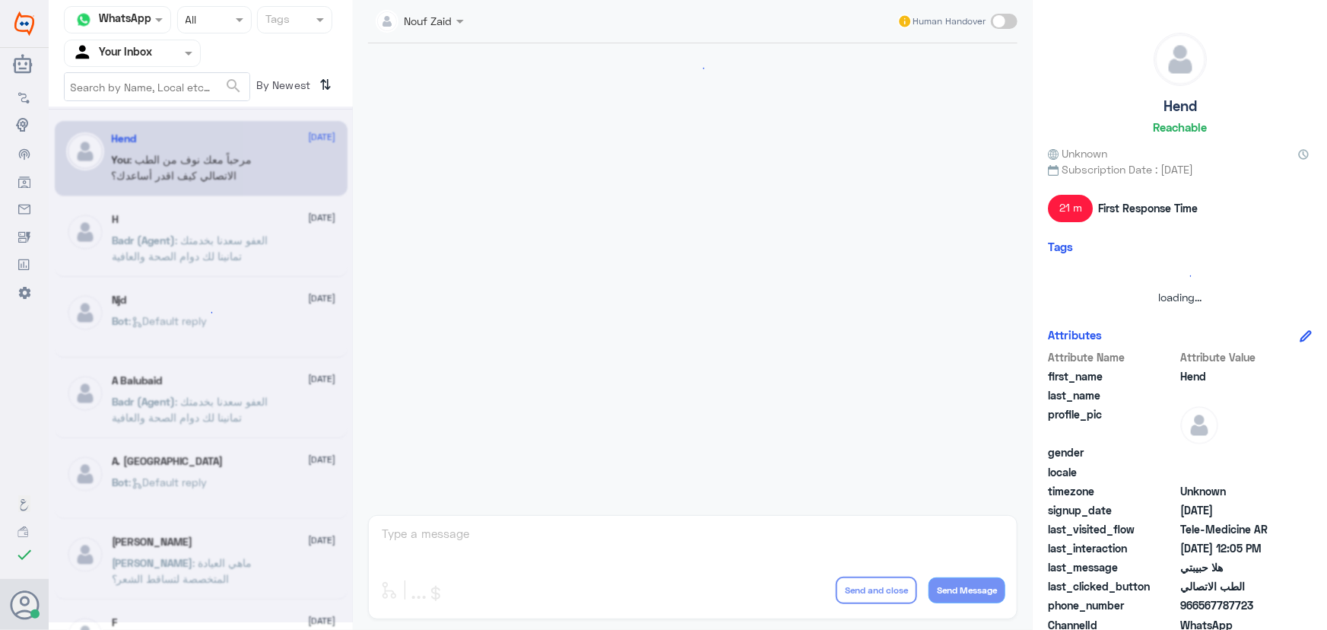
scroll to position [691, 0]
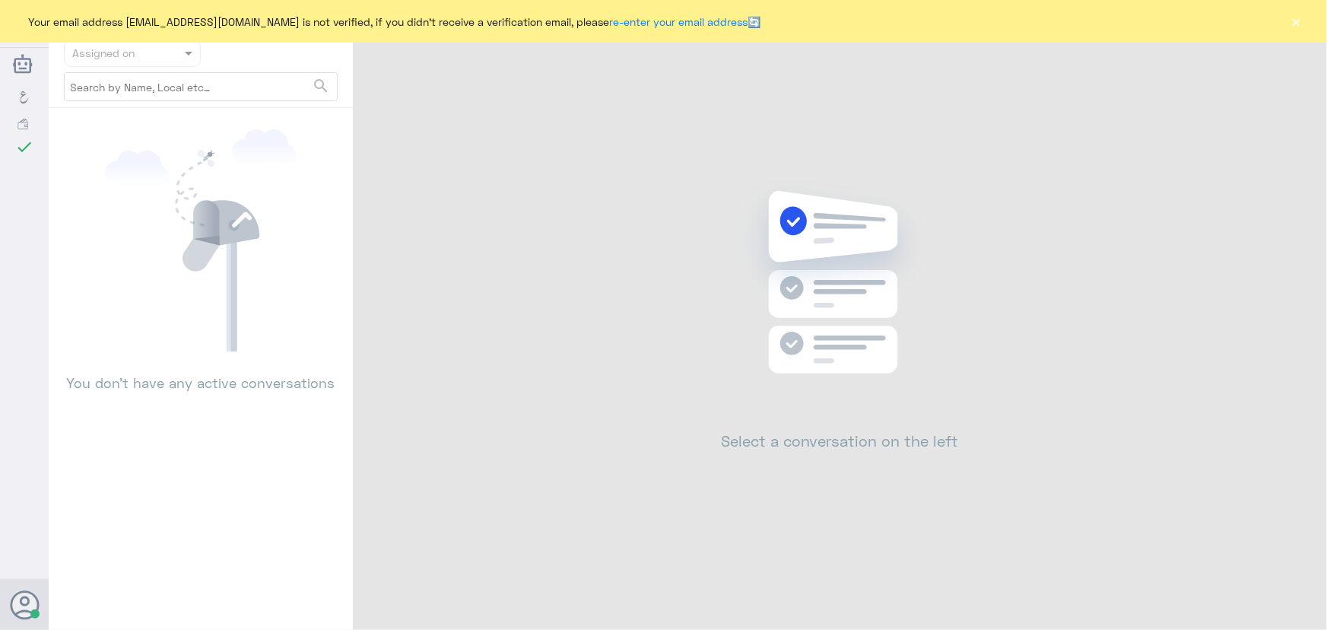
click at [1302, 18] on button "×" at bounding box center [1296, 21] width 15 height 15
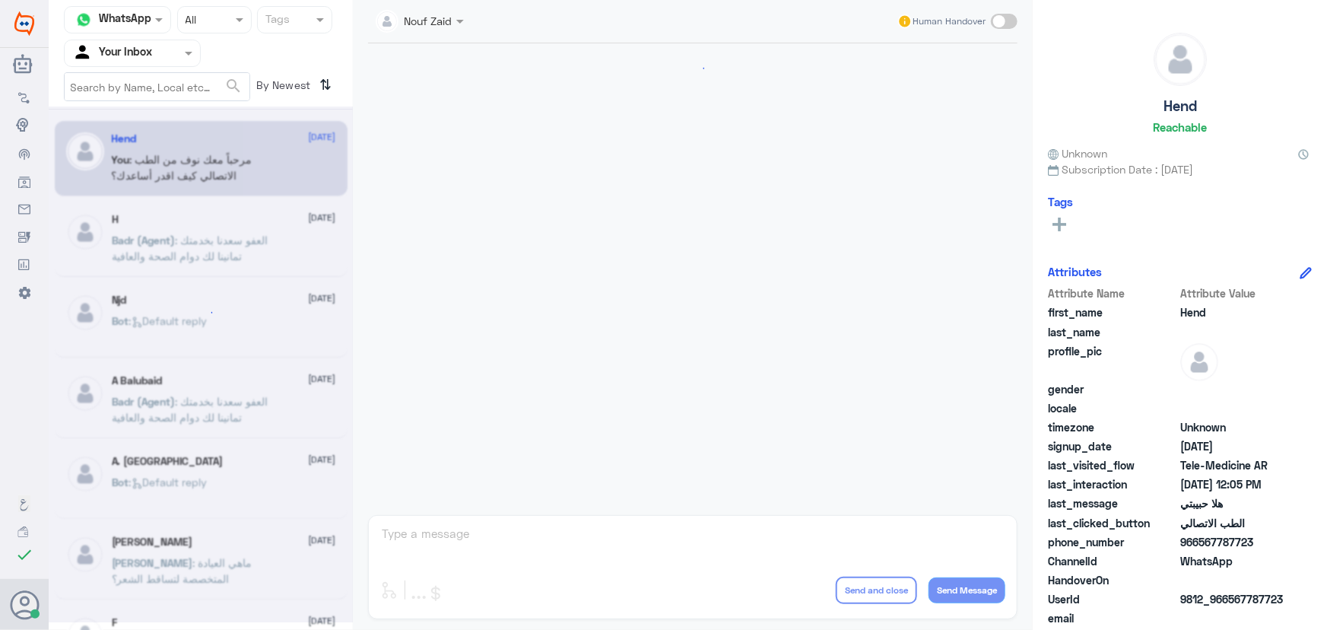
scroll to position [691, 0]
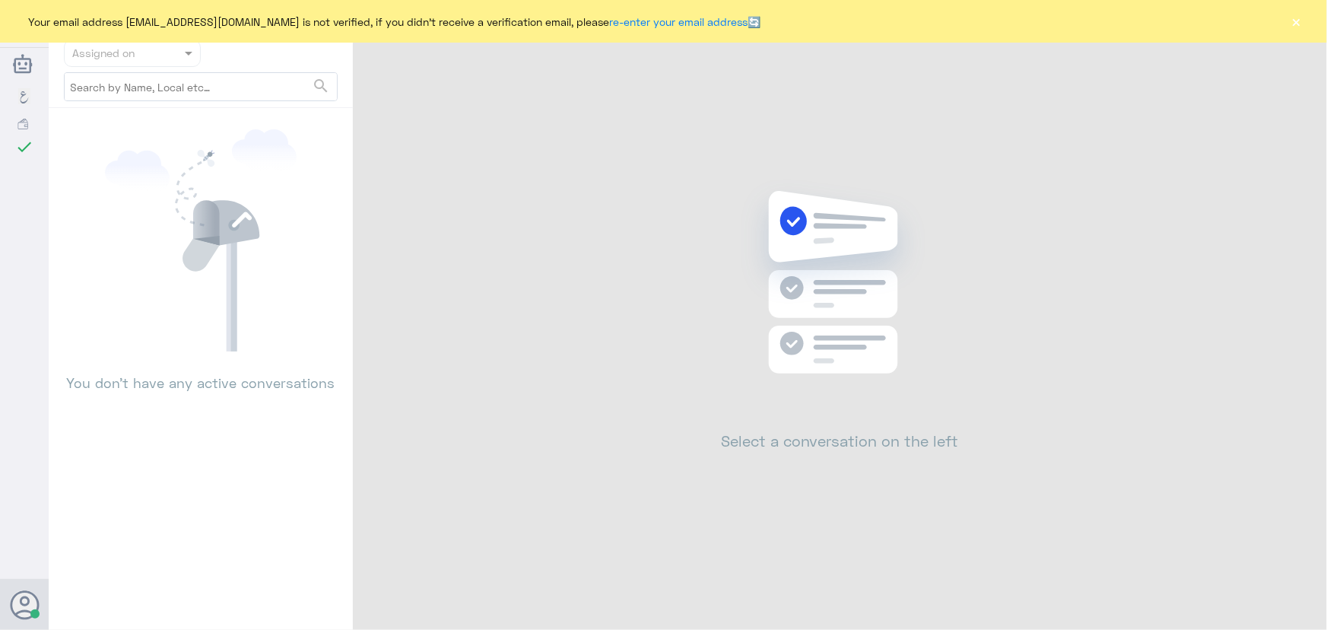
click at [1310, 22] on div "Your email address n_zaid@DallahHealth.com is not verified, if you didn't recei…" at bounding box center [663, 21] width 1327 height 43
click at [1298, 19] on button "×" at bounding box center [1296, 21] width 15 height 15
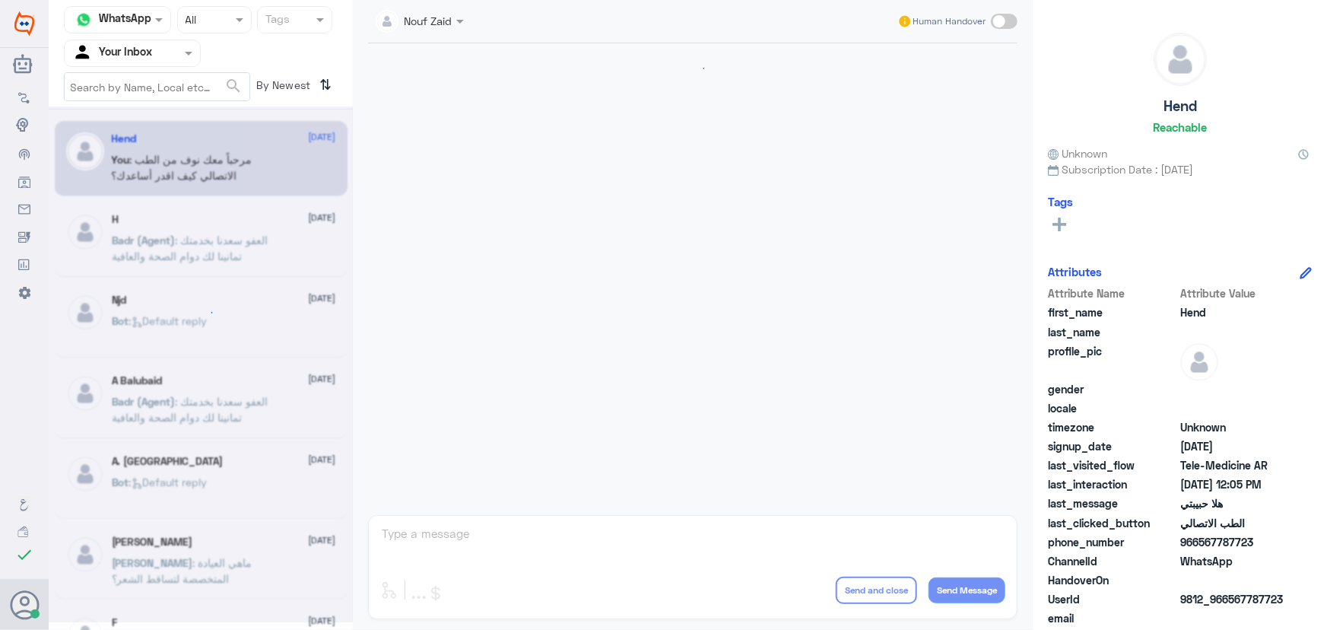
scroll to position [691, 0]
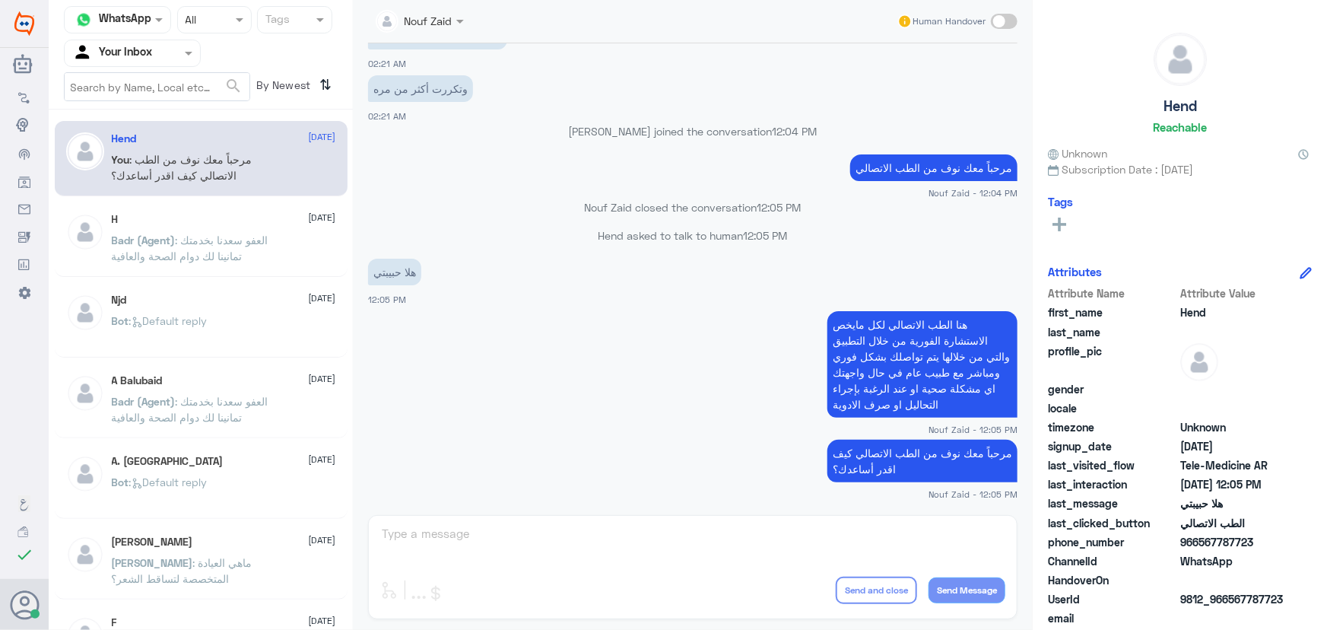
click at [608, 450] on app-msgs-text "مرحباً معك نوف من الطب الاتصالي كيف اقدر أساعدك؟" at bounding box center [692, 462] width 649 height 44
drag, startPoint x: 592, startPoint y: 204, endPoint x: 807, endPoint y: 236, distance: 217.7
click at [807, 228] on div "1 Sep 2025 Conversation has been assigned to الطب الاتصالي 02:13 AM الطب الاتصا…" at bounding box center [692, 275] width 665 height 464
click at [779, 262] on app-msgs-text "هلا حبيبتي" at bounding box center [692, 273] width 649 height 28
drag, startPoint x: 699, startPoint y: 307, endPoint x: 695, endPoint y: 338, distance: 31.4
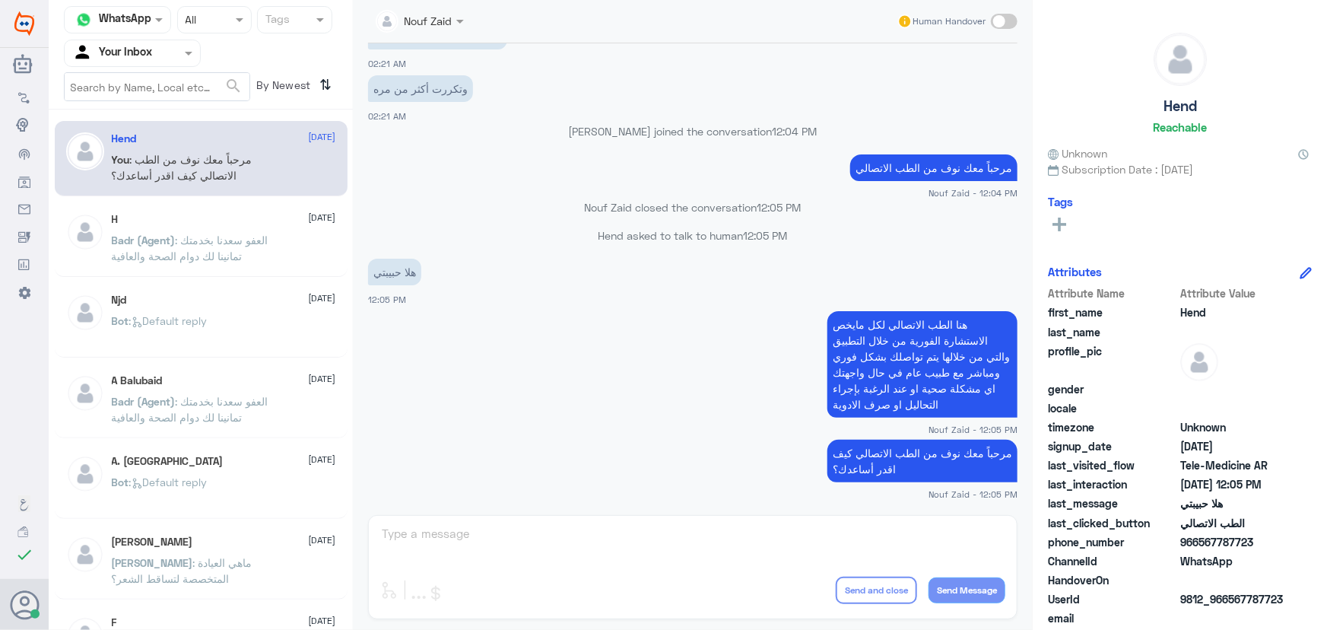
click at [695, 337] on div "1 Sep 2025 Conversation has been assigned to الطب الاتصالي 02:13 AM الطب الاتصا…" at bounding box center [692, 275] width 665 height 464
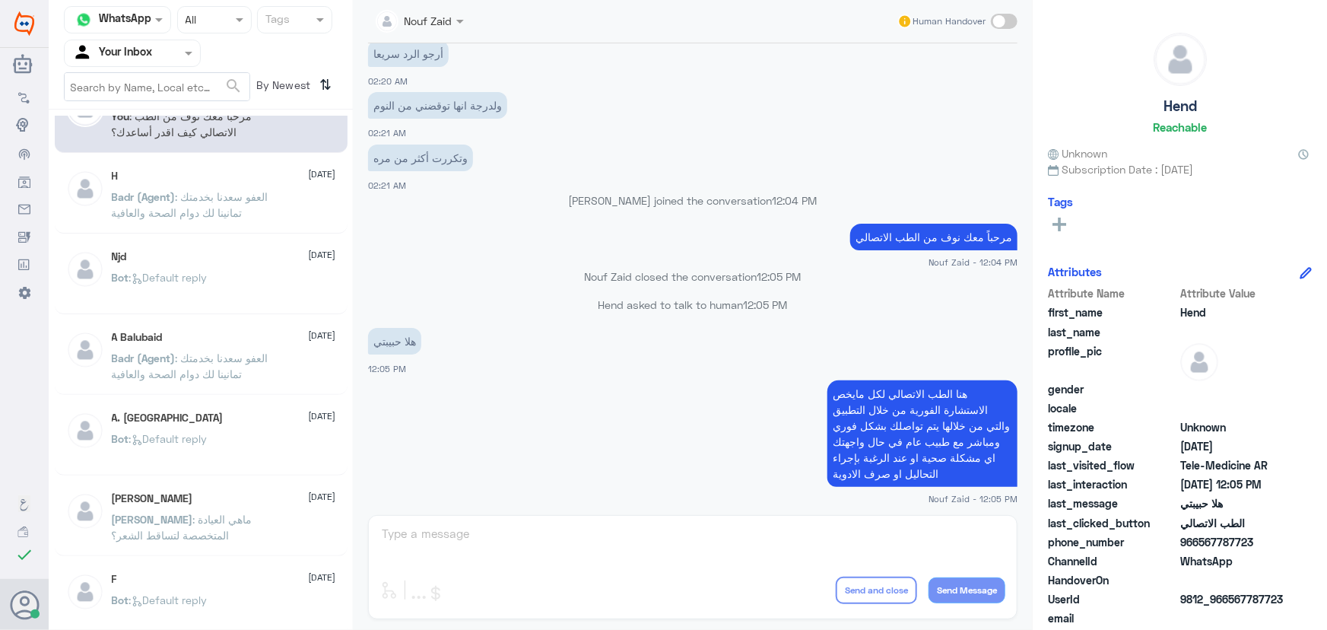
scroll to position [0, 0]
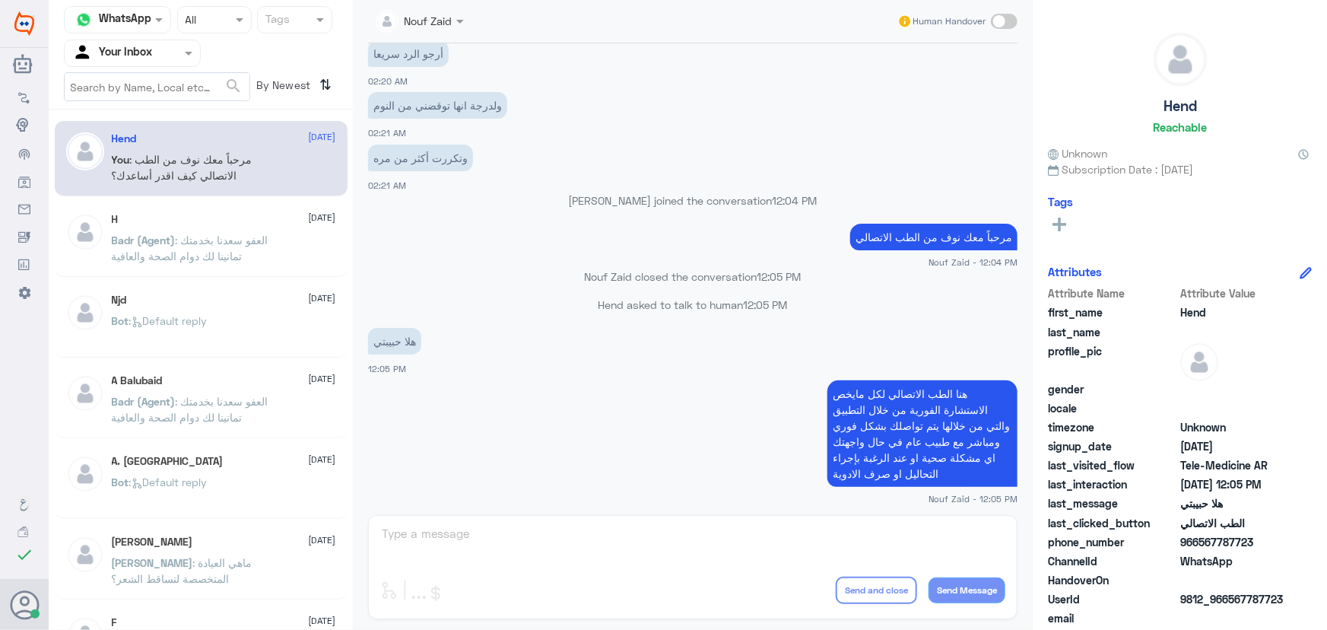
click at [267, 249] on p "Badr (Agent) : العفو سعدنا بخدمتك تمانينا لك دوام الصحة والعافية" at bounding box center [197, 251] width 171 height 38
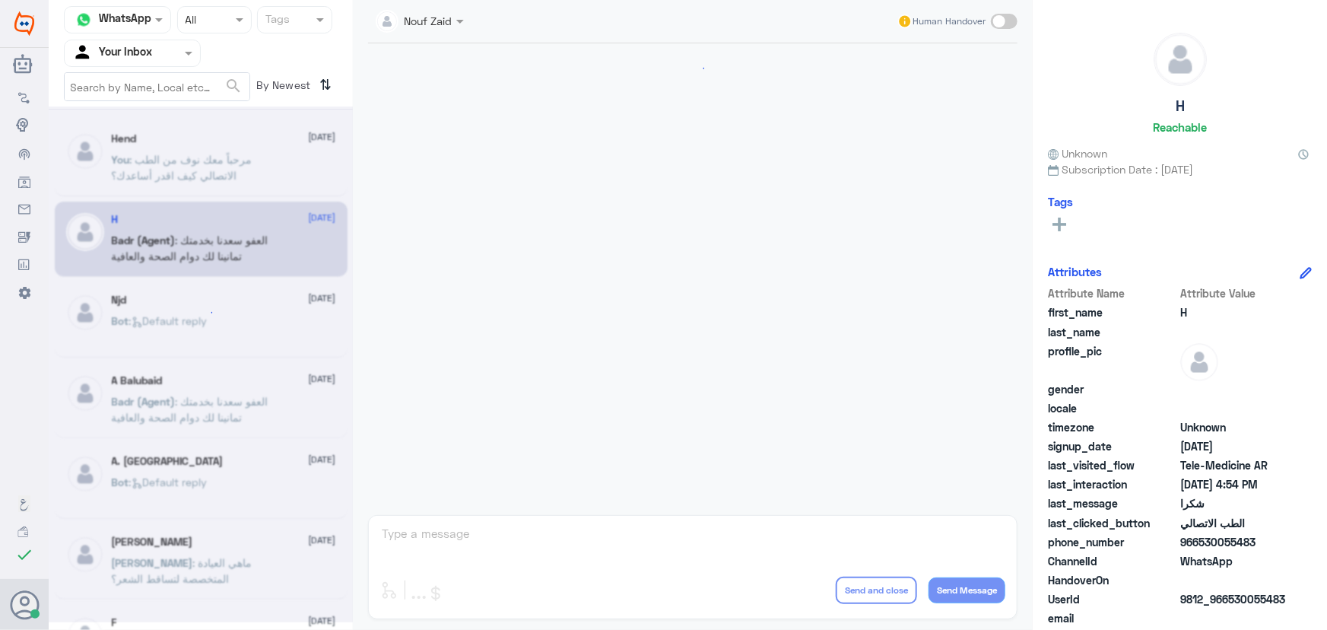
scroll to position [724, 0]
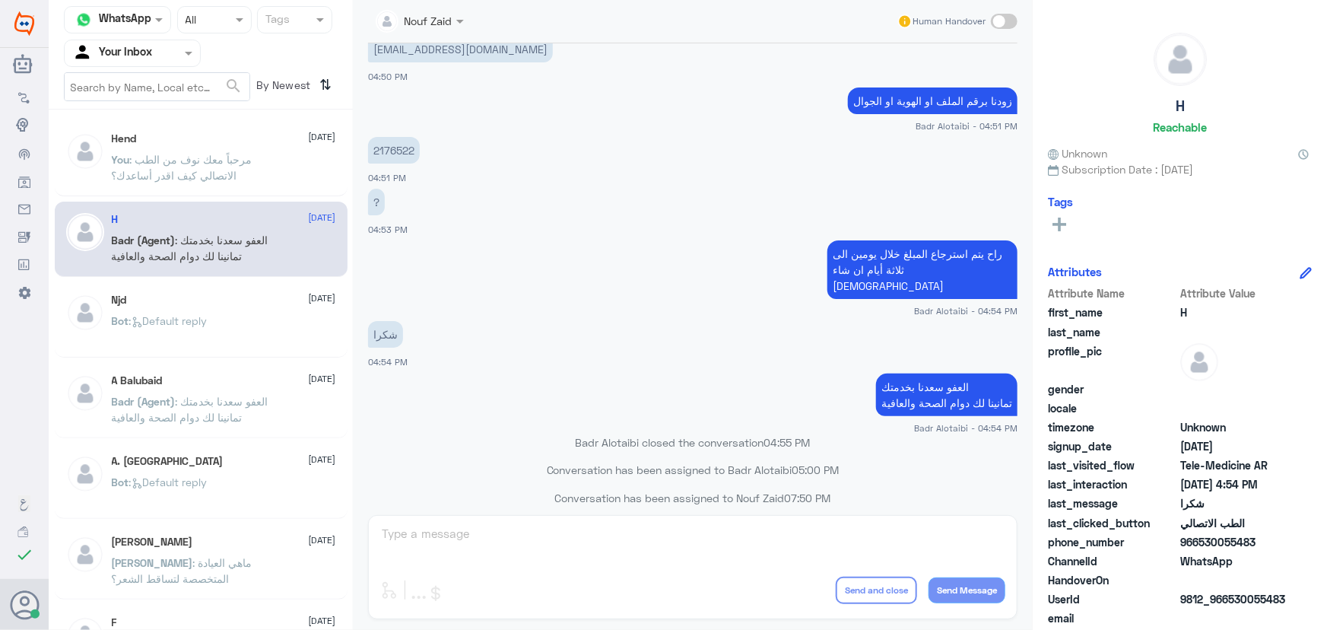
click at [249, 188] on p "You : مرحباً معك نوف من الطب الاتصالي كيف اقدر أساعدك؟" at bounding box center [197, 170] width 171 height 38
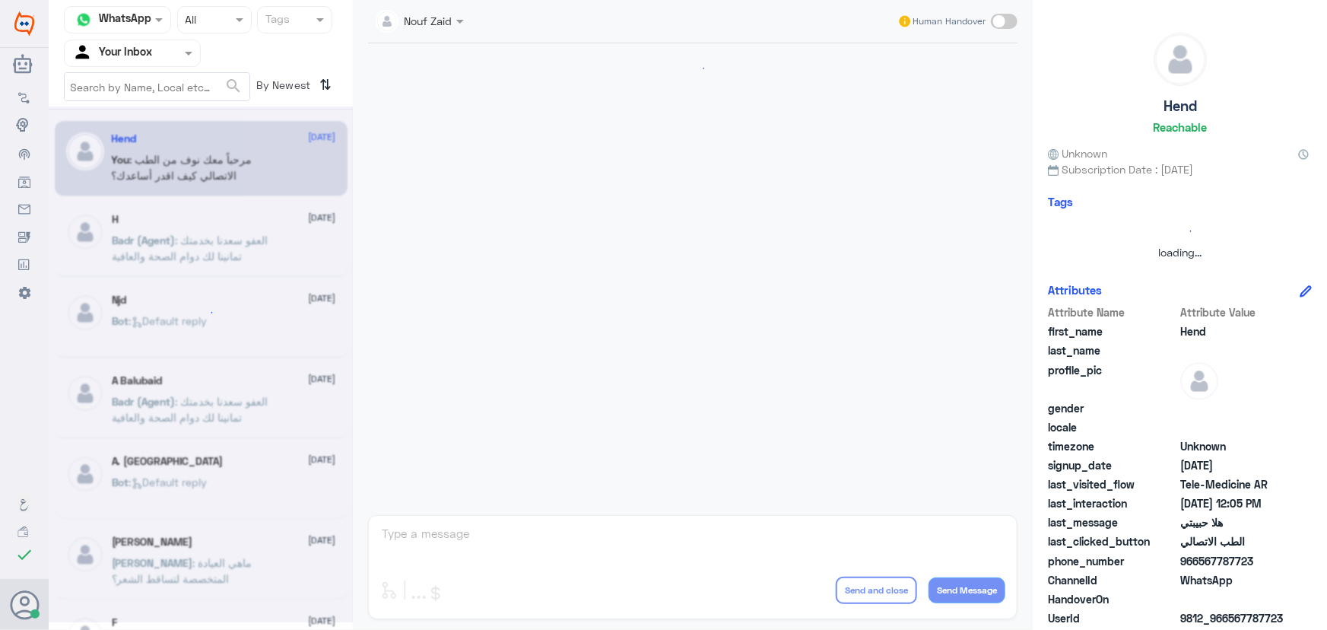
scroll to position [691, 0]
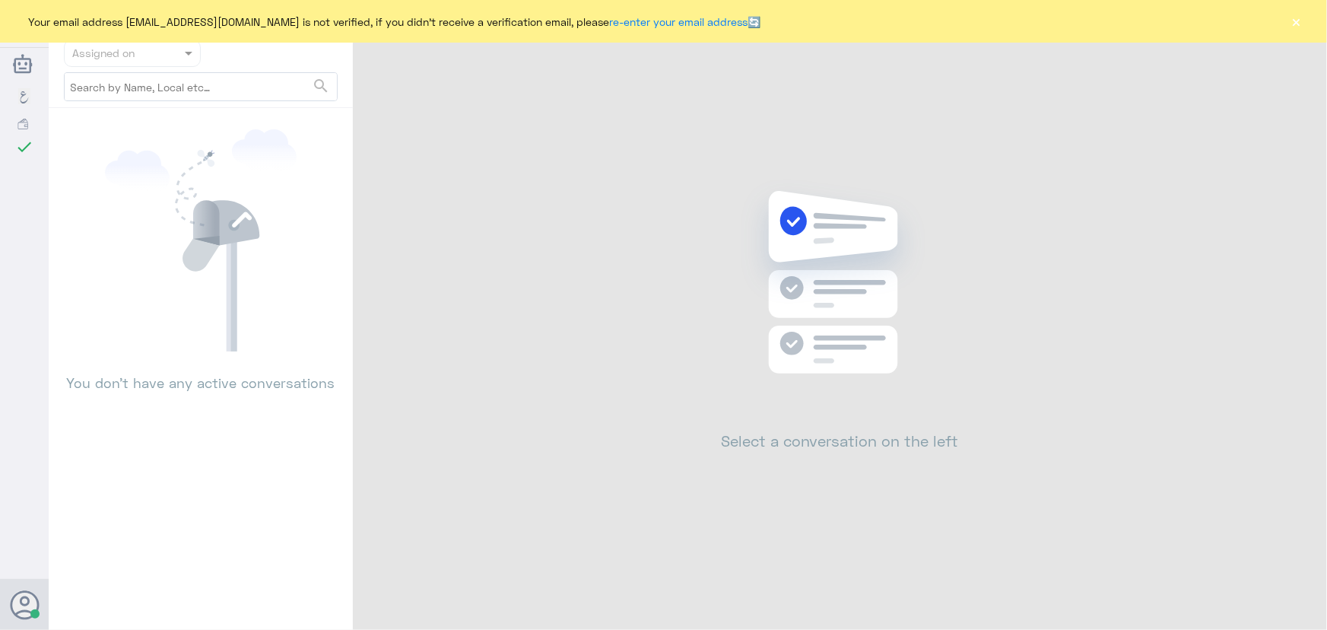
click at [1295, 21] on button "×" at bounding box center [1296, 21] width 15 height 15
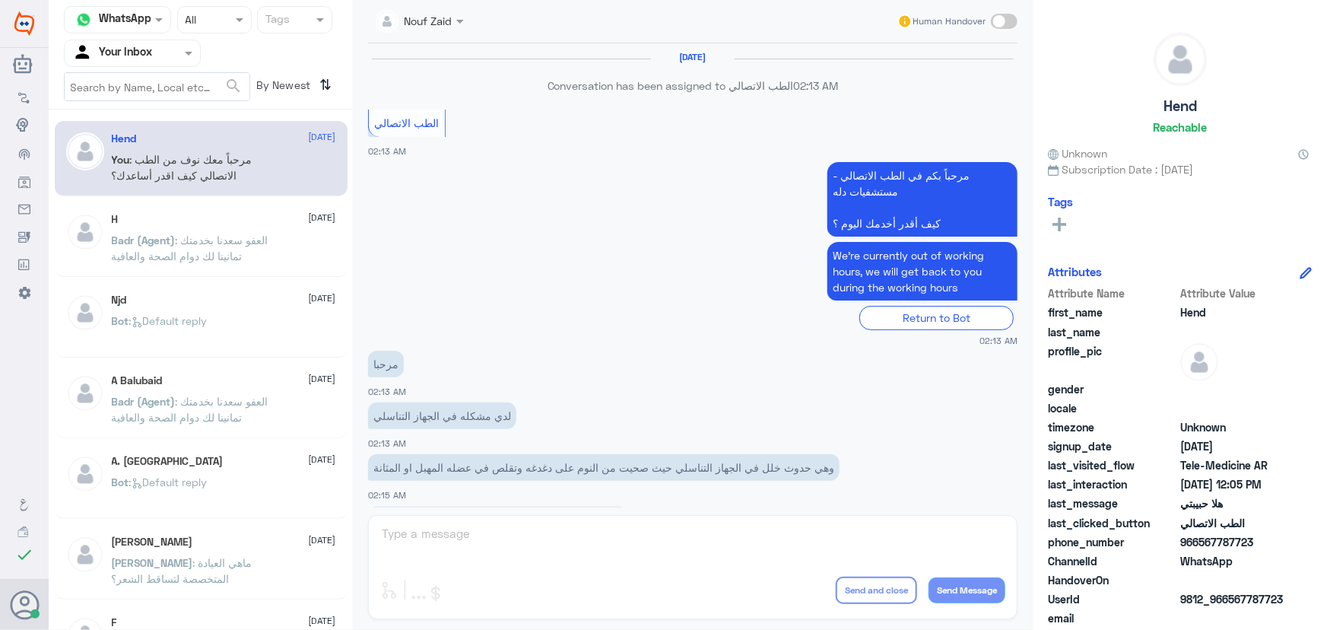
scroll to position [691, 0]
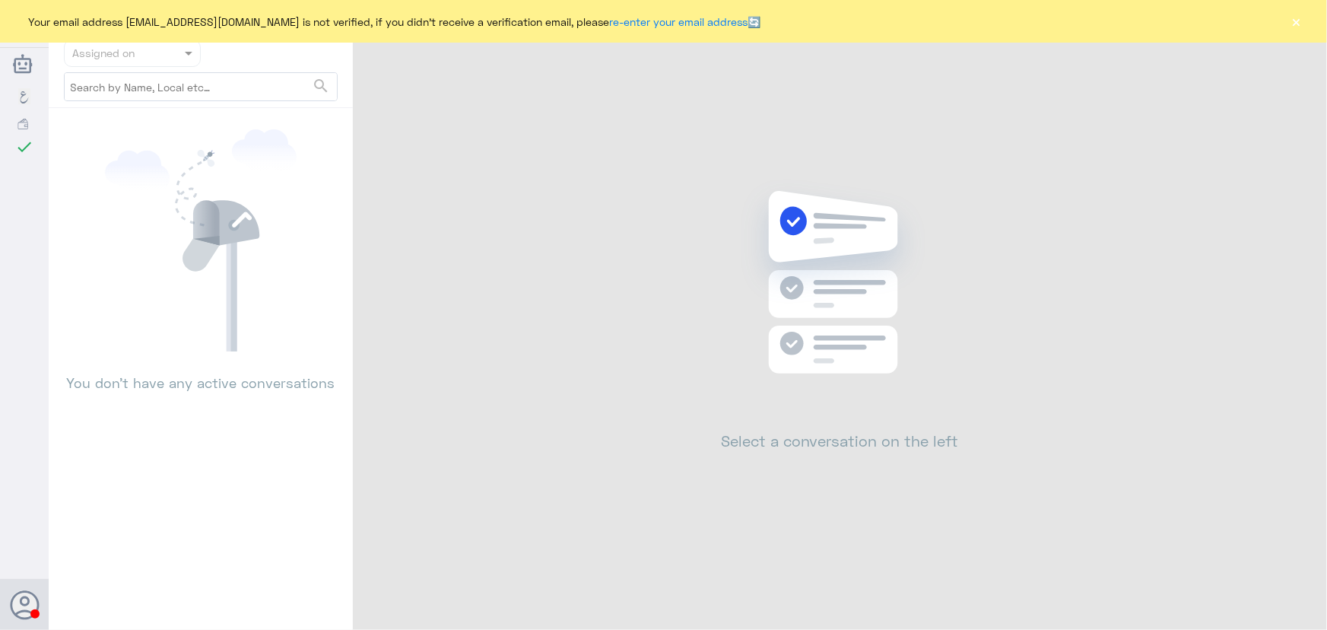
click at [1293, 19] on button "×" at bounding box center [1296, 21] width 15 height 15
click at [1296, 24] on button "×" at bounding box center [1296, 21] width 15 height 15
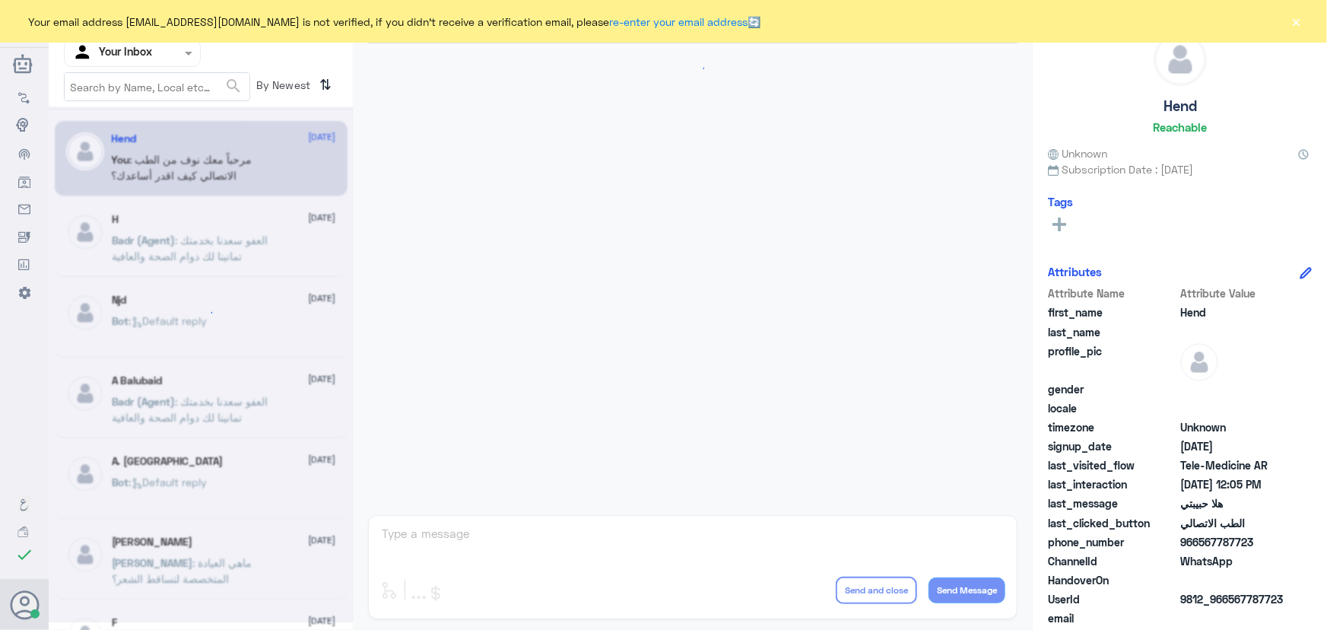
scroll to position [691, 0]
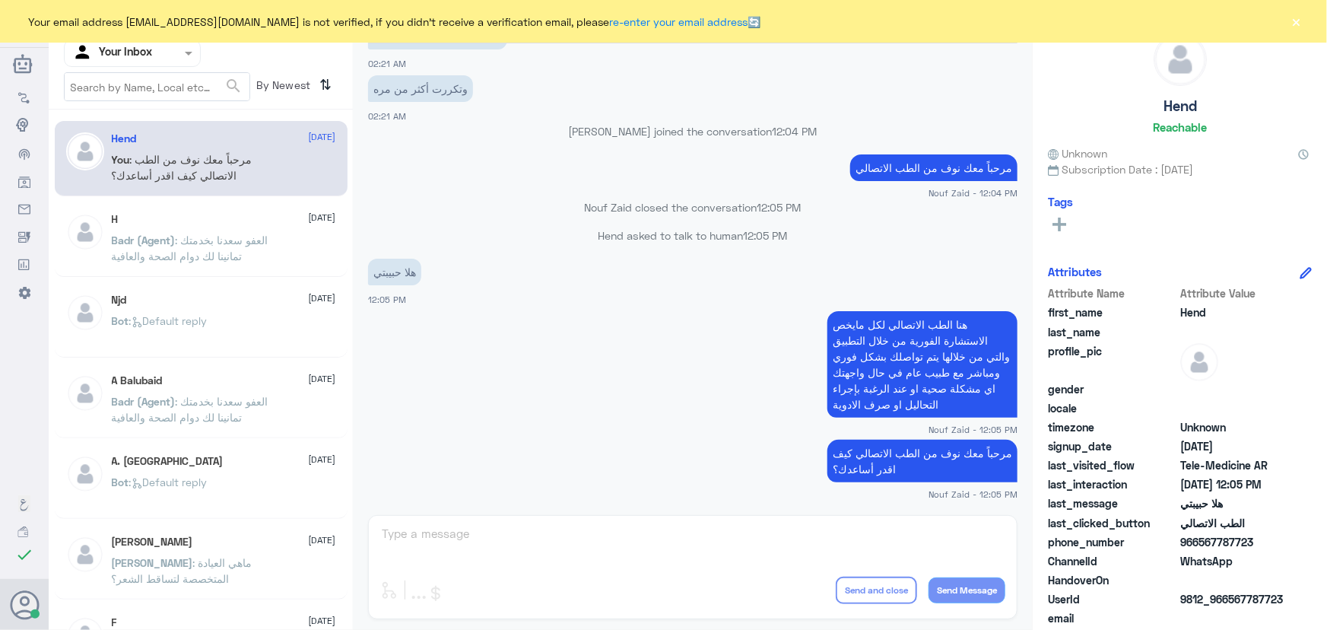
click at [137, 49] on input "text" at bounding box center [114, 52] width 84 height 17
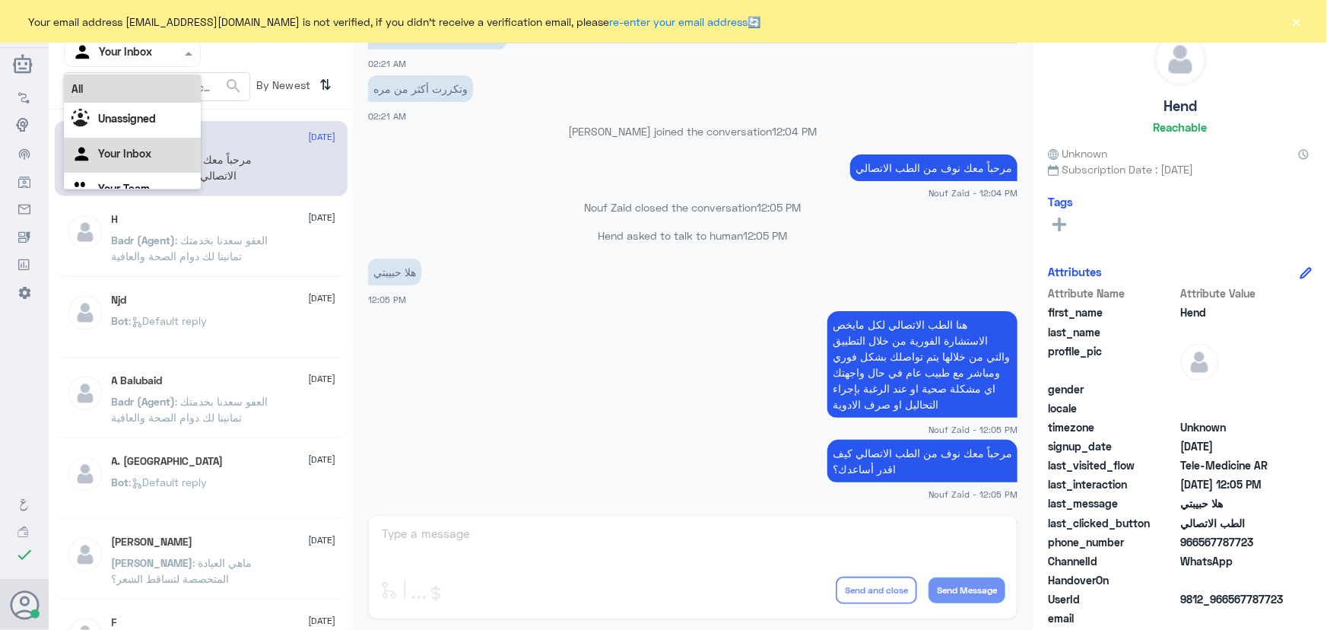
click at [91, 94] on div "All" at bounding box center [132, 89] width 137 height 28
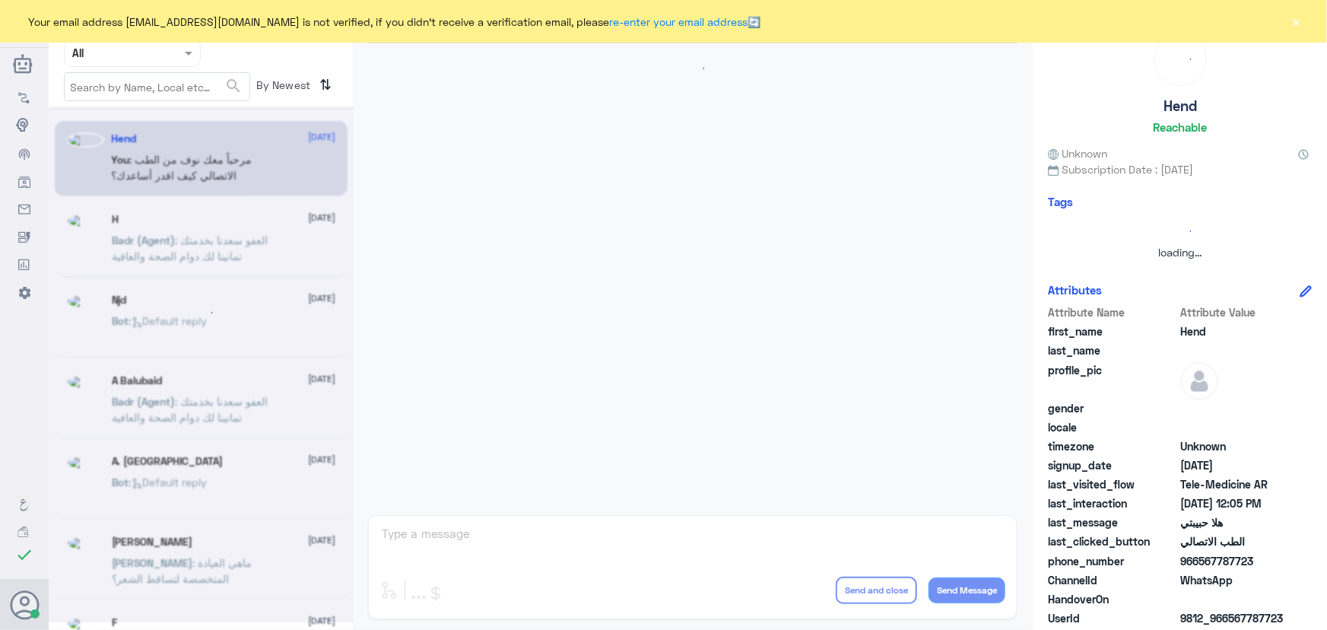
scroll to position [0, 0]
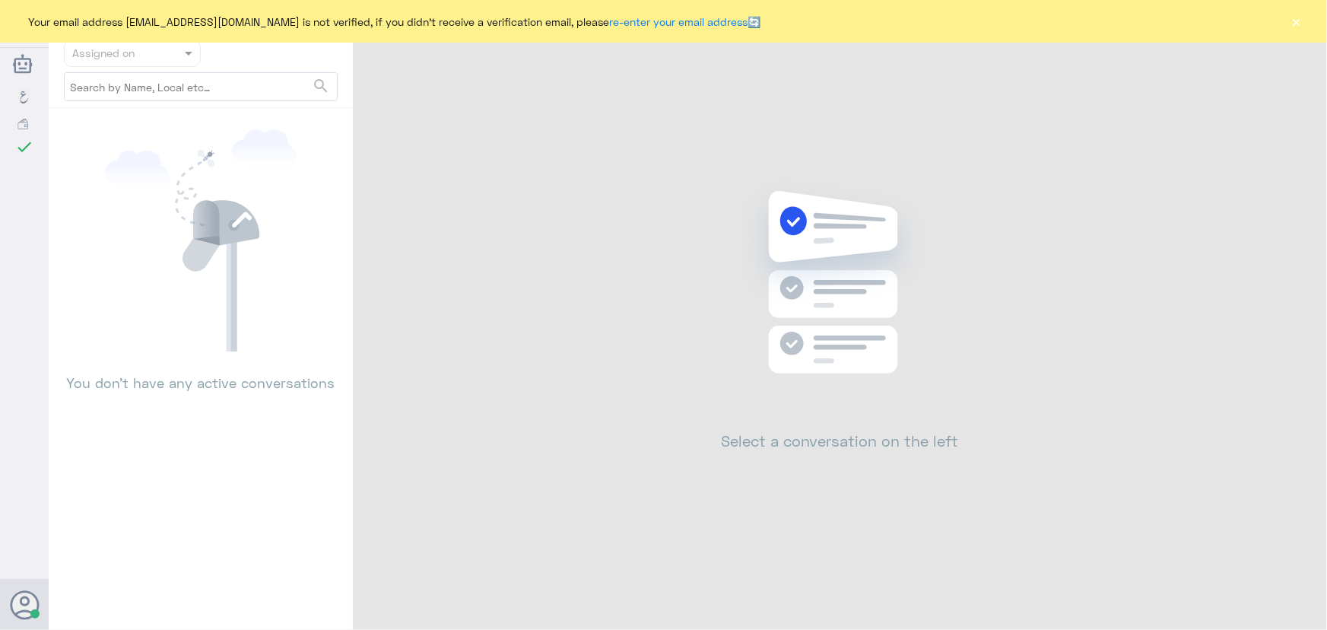
click at [1322, 29] on div "Your email address n_zaid@DallahHealth.com is not verified, if you didn't recei…" at bounding box center [663, 21] width 1327 height 43
click at [1303, 20] on div "Your email address n_zaid@DallahHealth.com is not verified, if you didn't recei…" at bounding box center [663, 21] width 1327 height 43
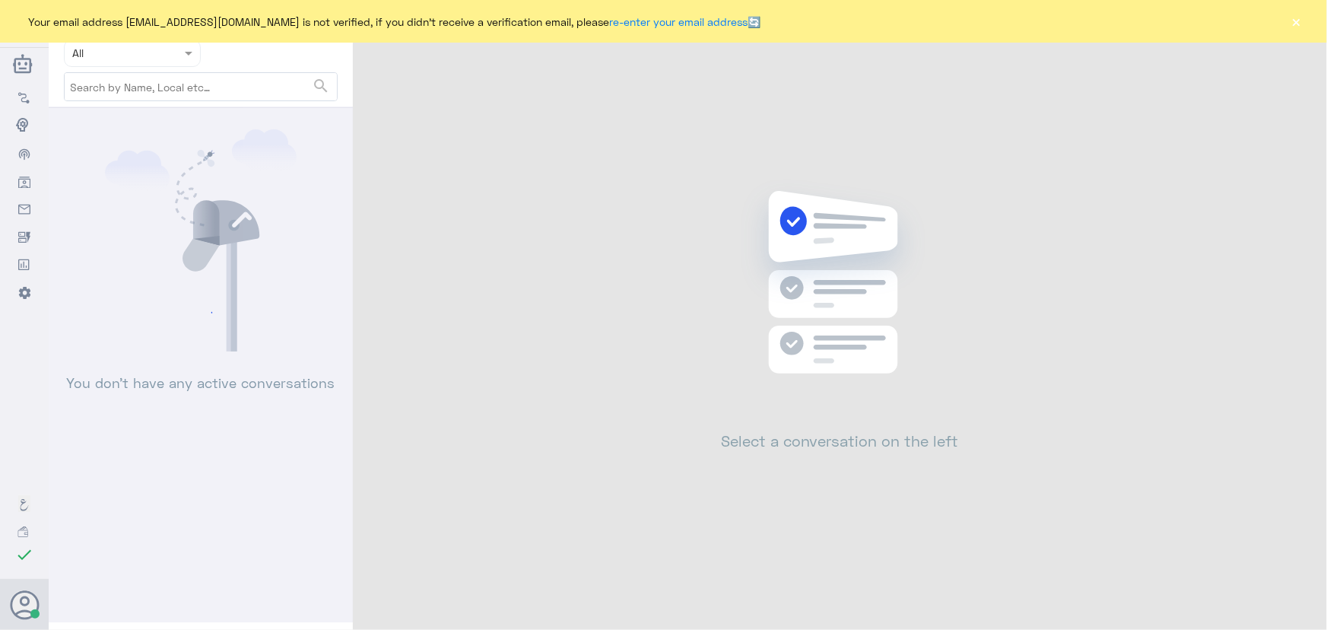
click at [1290, 21] on div "Your email address n_zaid@DallahHealth.com is not verified, if you didn't recei…" at bounding box center [663, 21] width 1327 height 43
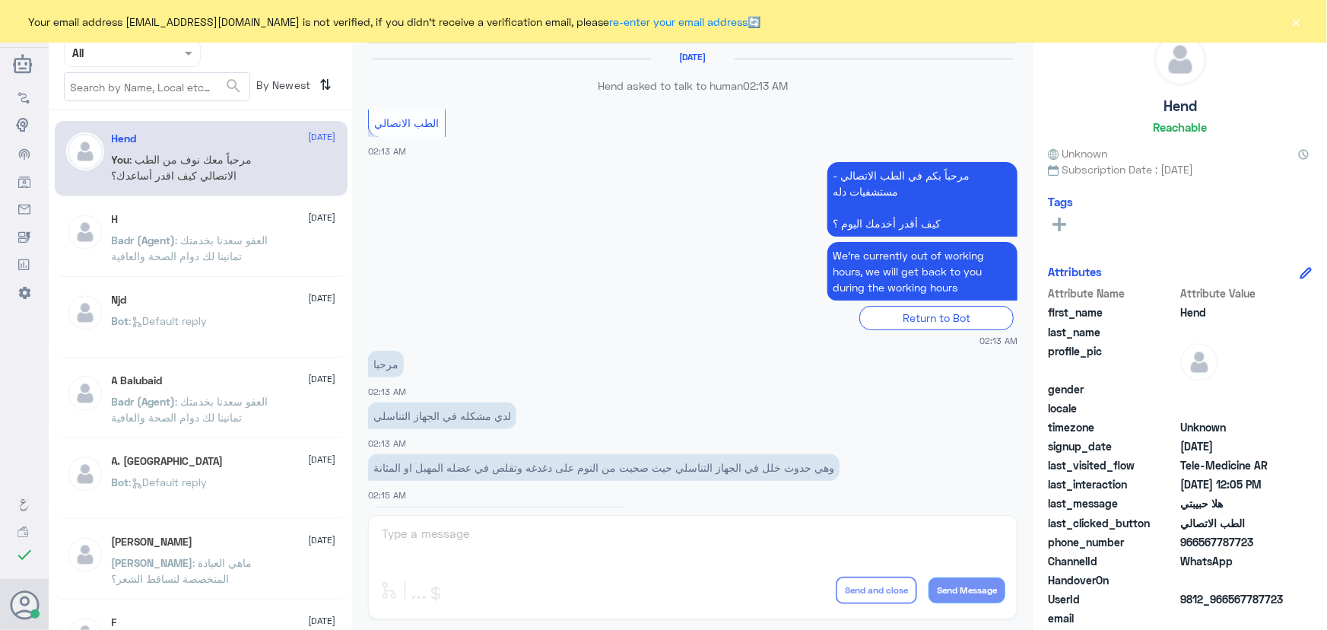
scroll to position [691, 0]
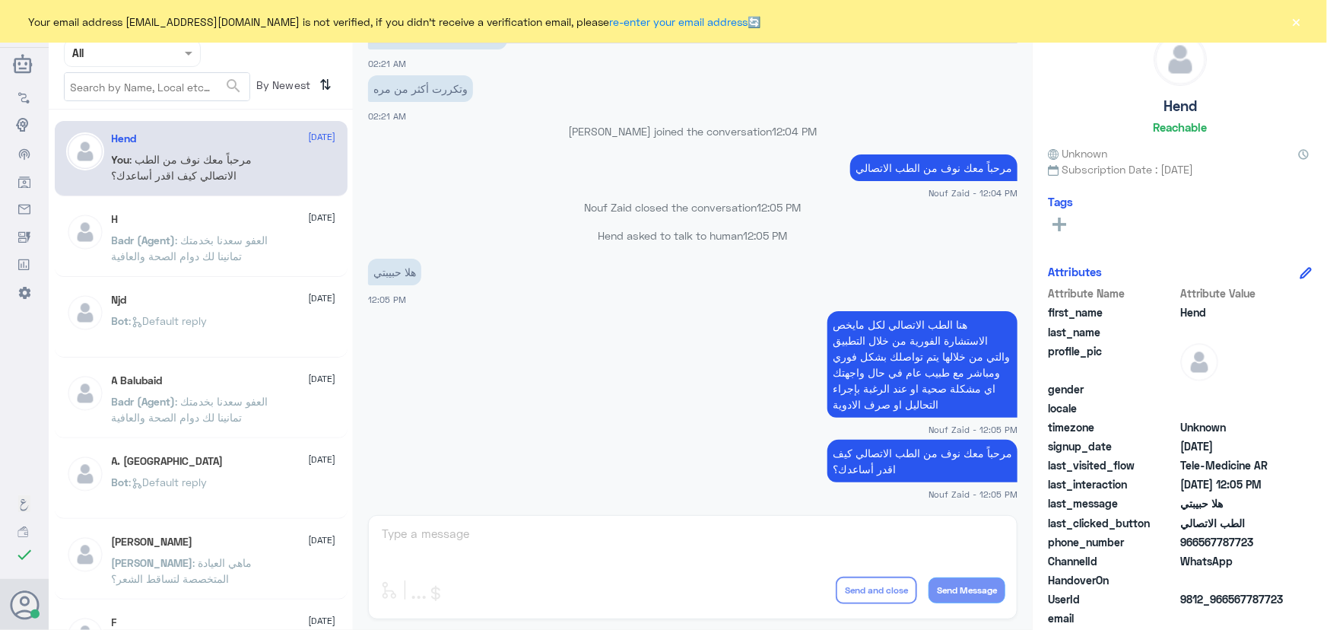
click at [1300, 21] on button "×" at bounding box center [1296, 21] width 15 height 15
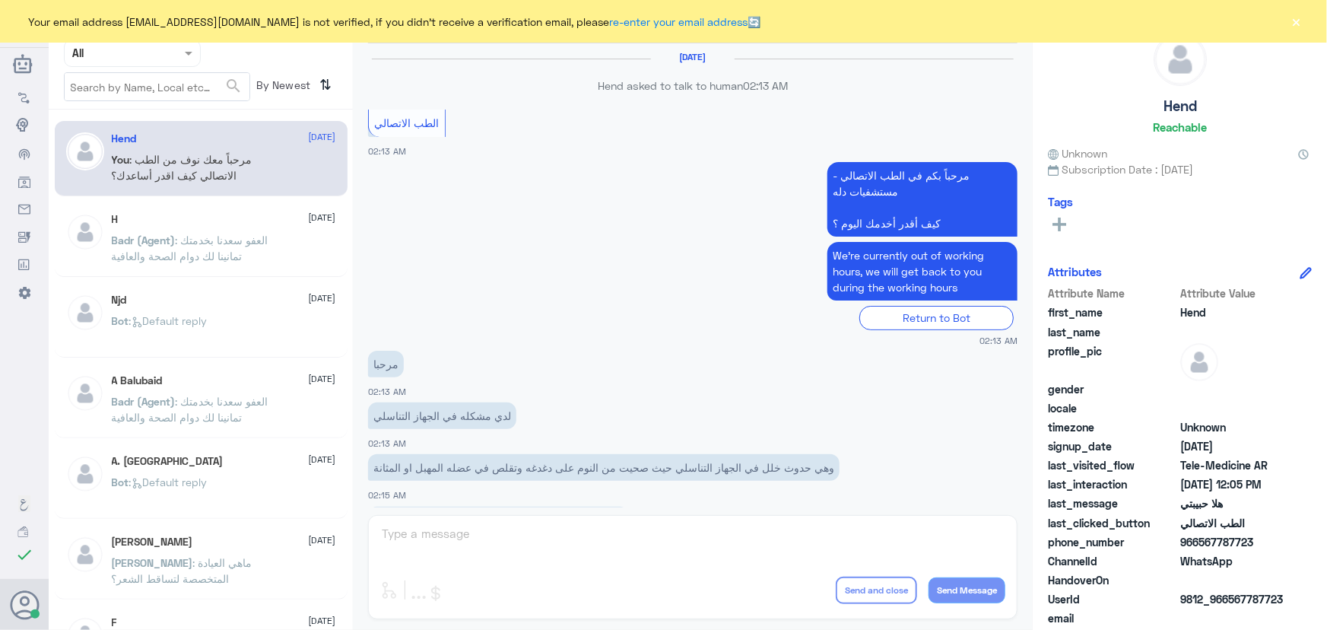
scroll to position [691, 0]
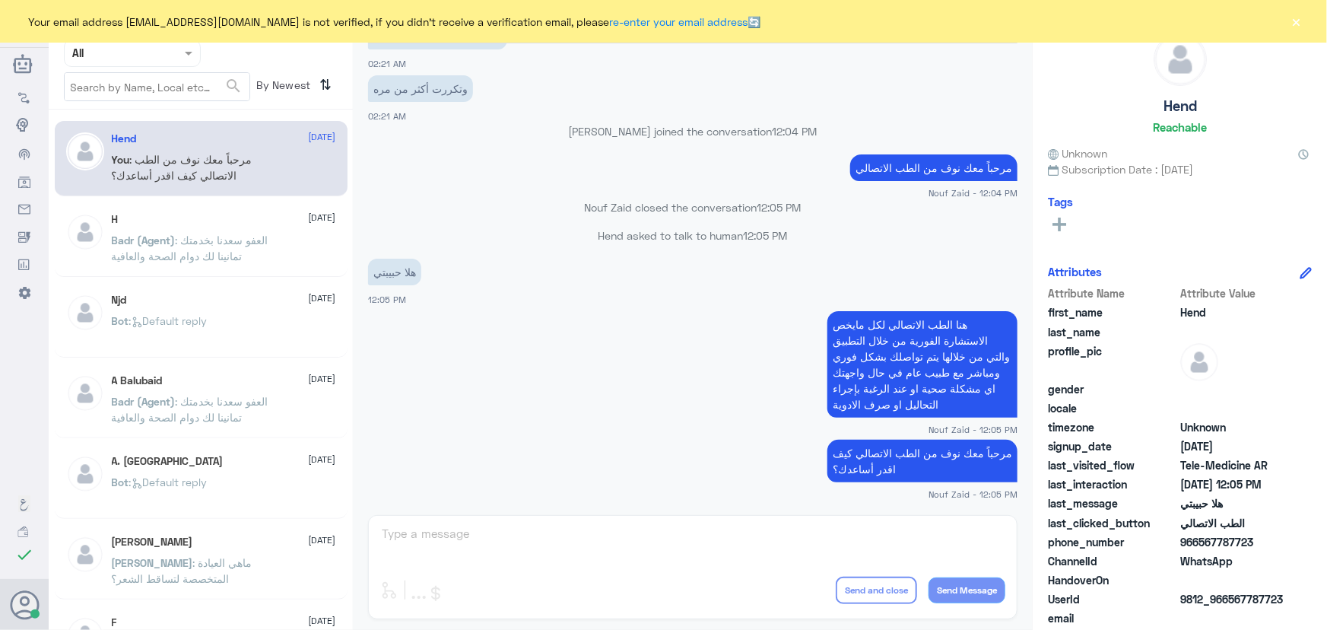
click at [1299, 21] on button "×" at bounding box center [1296, 21] width 15 height 15
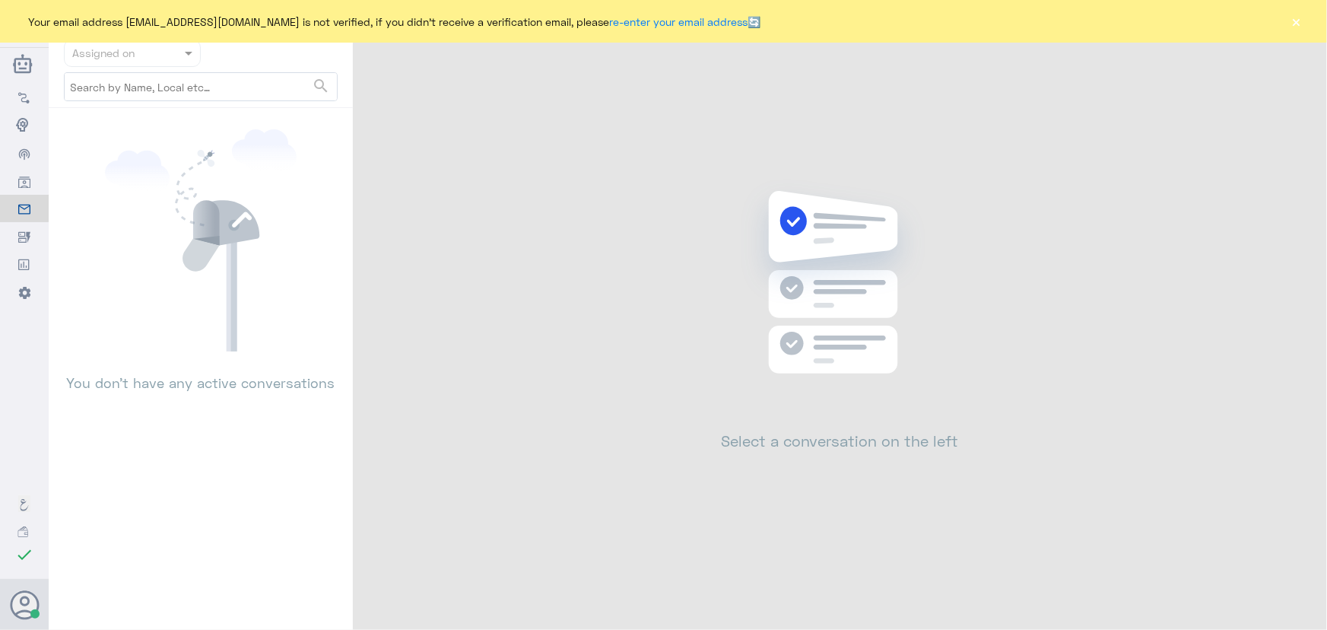
click at [1296, 29] on button "×" at bounding box center [1296, 21] width 15 height 15
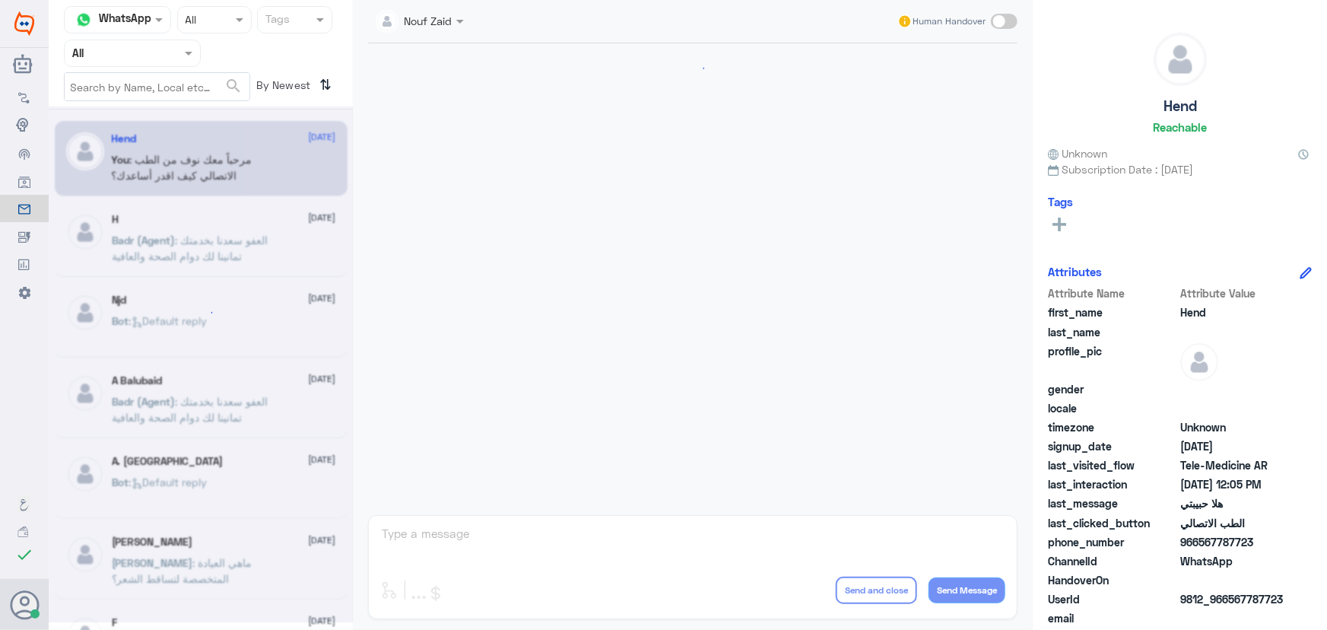
scroll to position [691, 0]
